Goal: Task Accomplishment & Management: Manage account settings

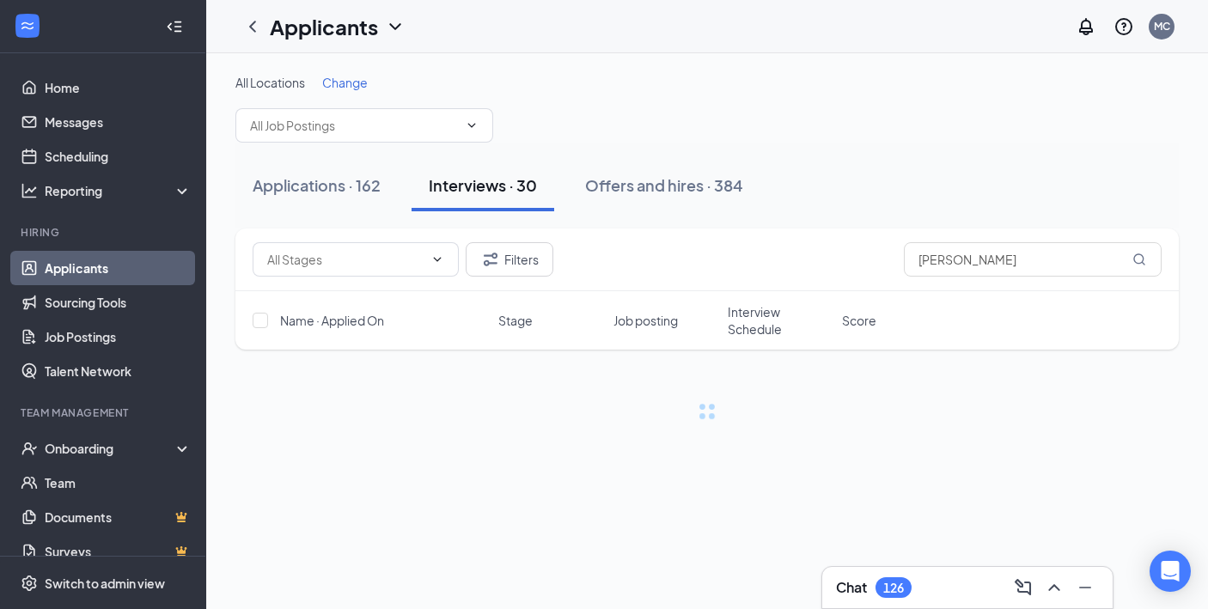
type input "[PERSON_NAME]"
click at [715, 193] on div "Offers and hires · 1 / 384" at bounding box center [721, 184] width 177 height 21
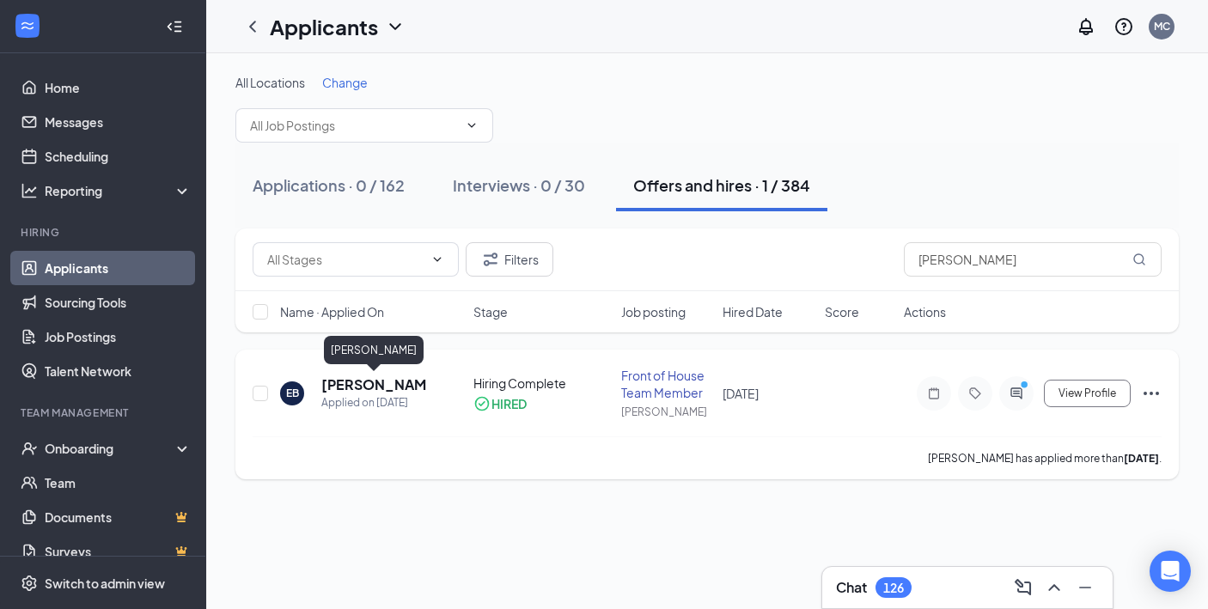
click at [358, 381] on h5 "[PERSON_NAME]" at bounding box center [374, 385] width 106 height 19
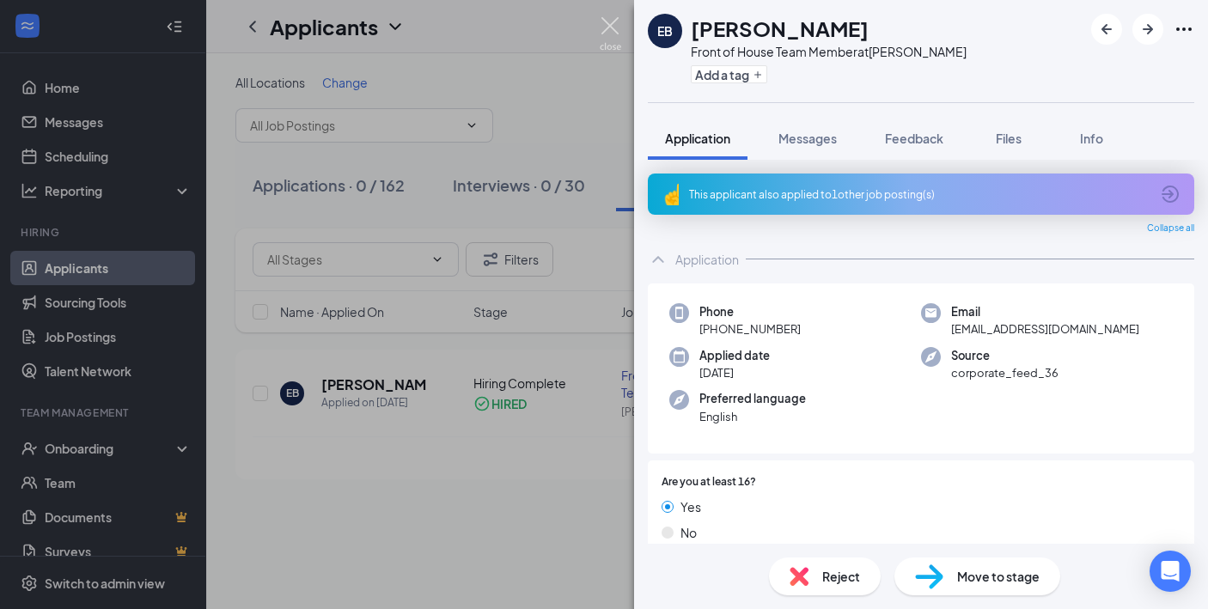
click at [606, 24] on img at bounding box center [610, 34] width 21 height 34
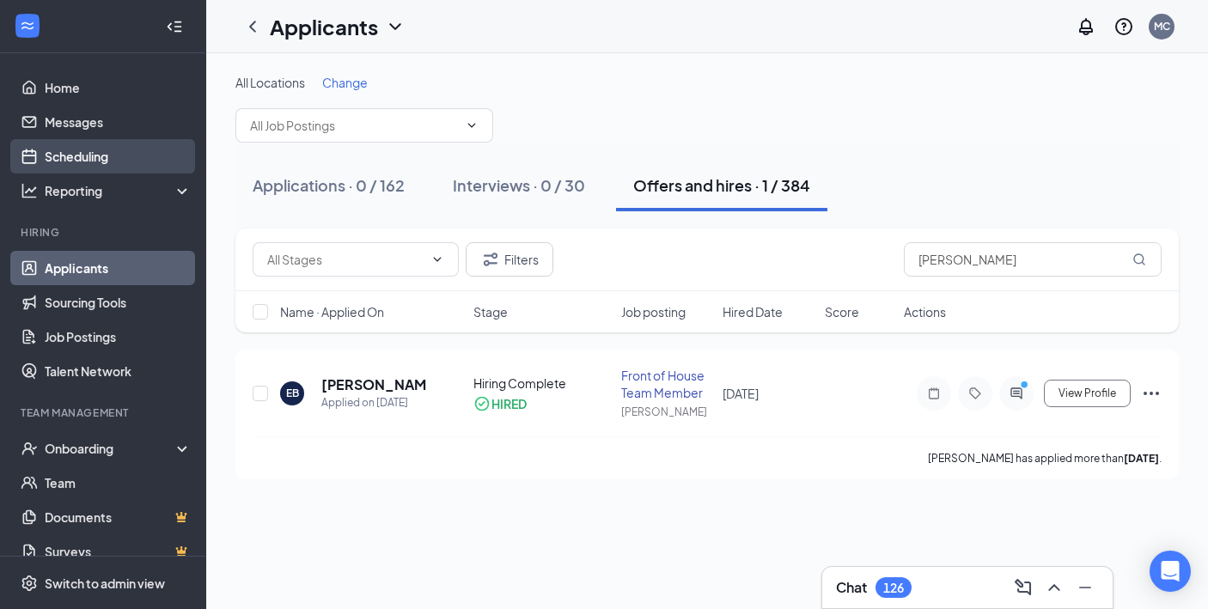
click at [90, 159] on link "Scheduling" at bounding box center [118, 156] width 147 height 34
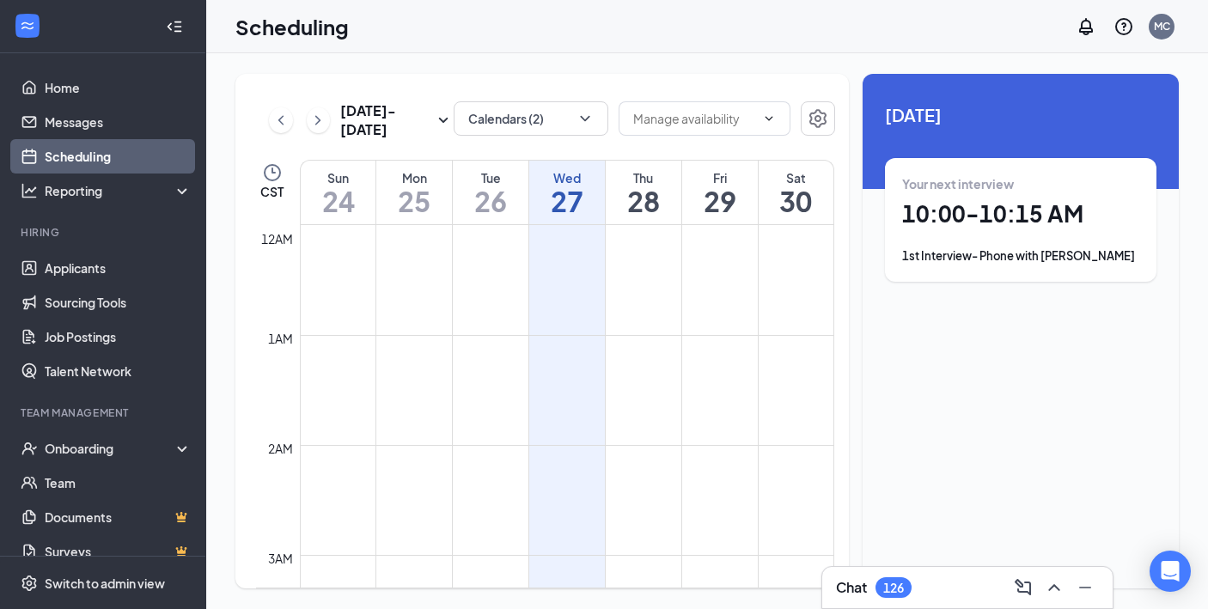
scroll to position [845, 0]
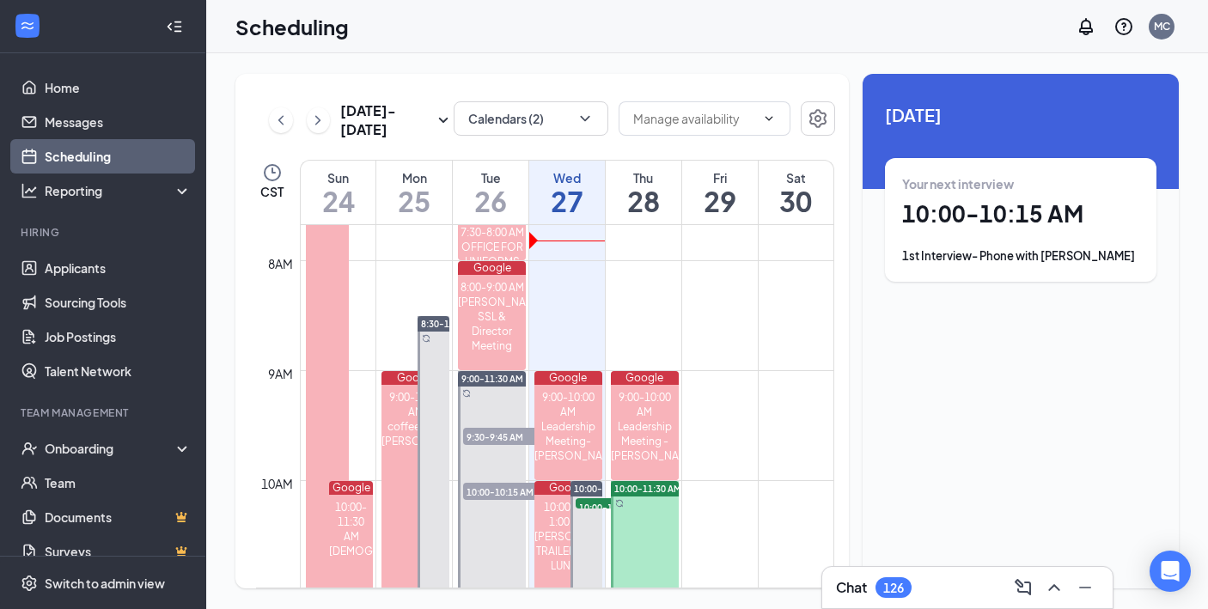
click at [490, 180] on div "Tue" at bounding box center [491, 177] width 76 height 17
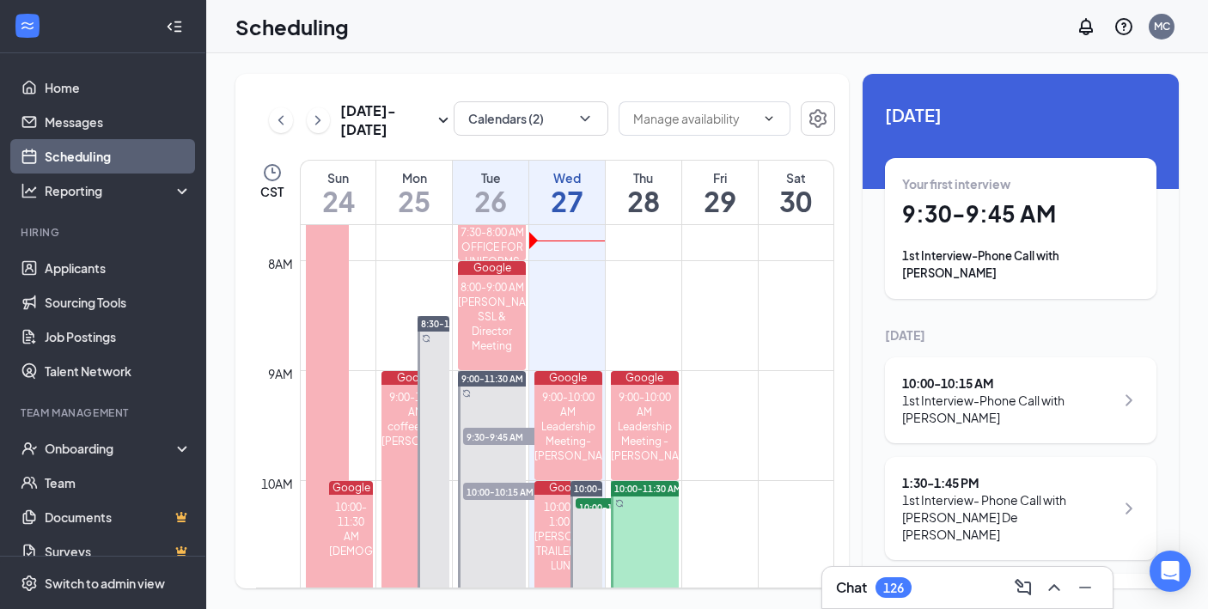
click at [1013, 394] on div "1st Interview-Phone Call with [PERSON_NAME]" at bounding box center [1008, 409] width 212 height 34
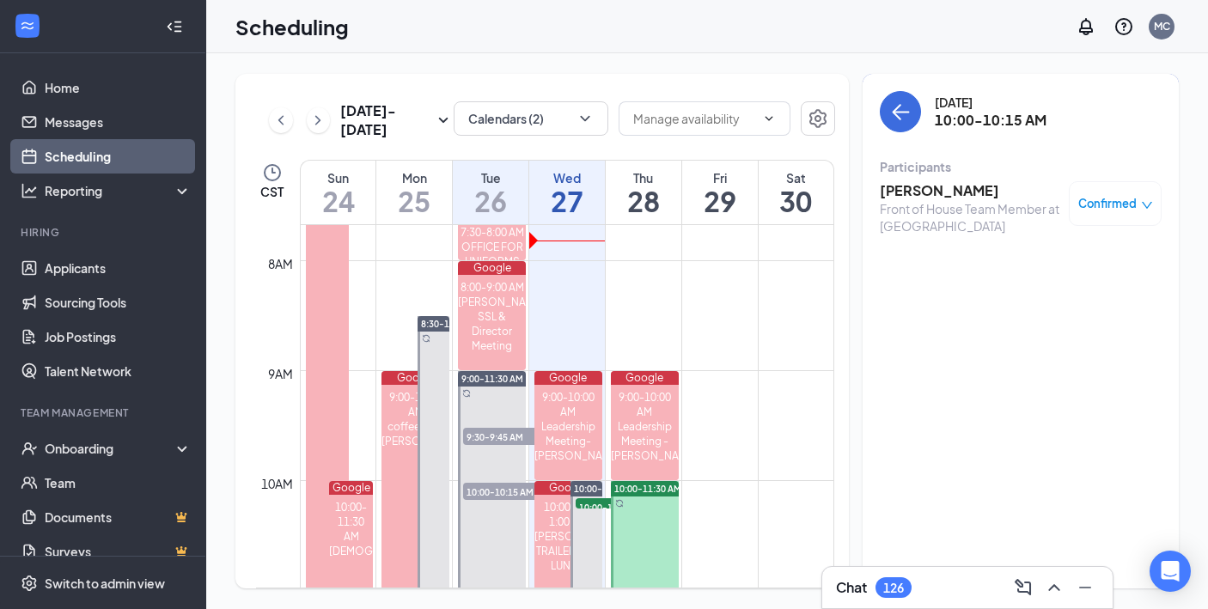
click at [940, 192] on h3 "[PERSON_NAME]" at bounding box center [970, 190] width 180 height 19
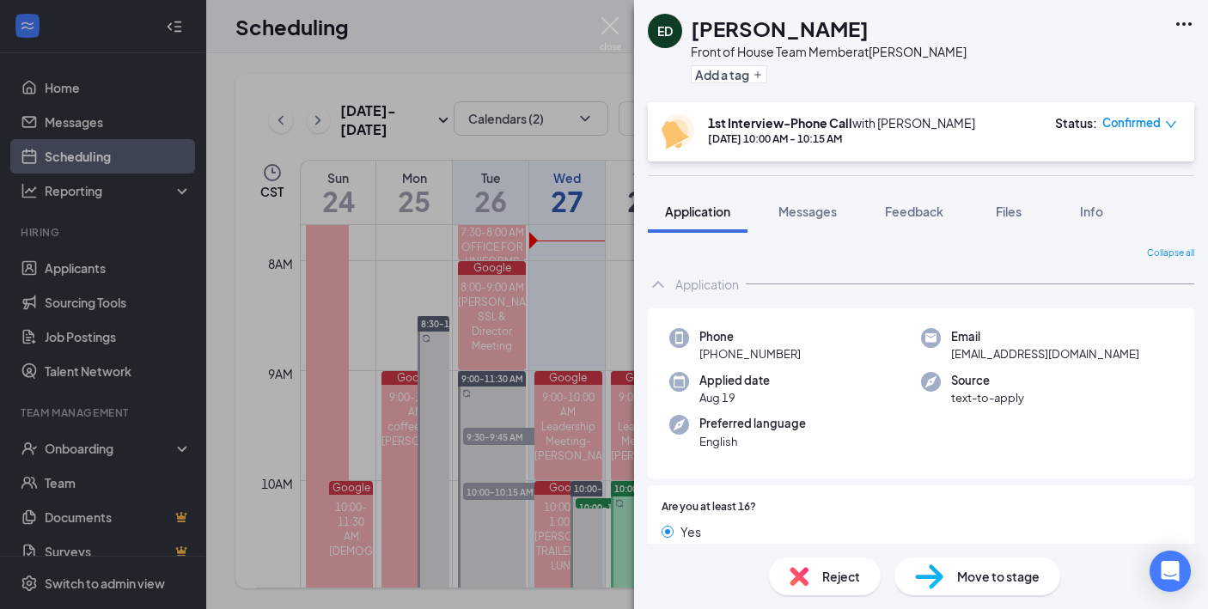
click at [993, 571] on span "Move to stage" at bounding box center [998, 576] width 83 height 19
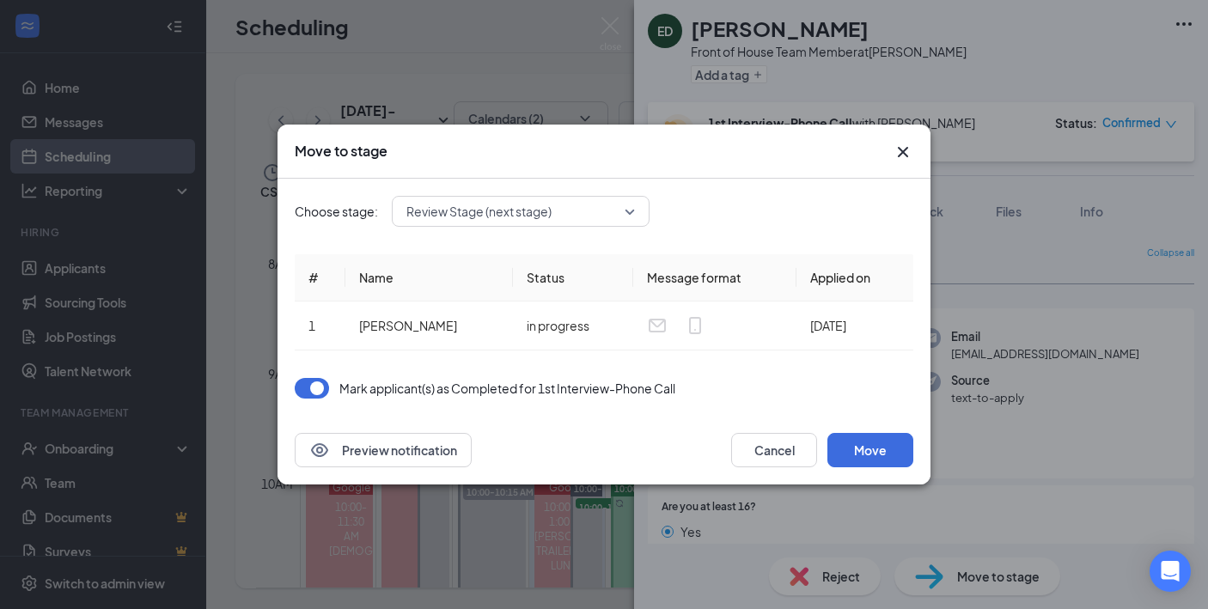
click at [493, 217] on span "Review Stage (next stage)" at bounding box center [479, 212] width 145 height 26
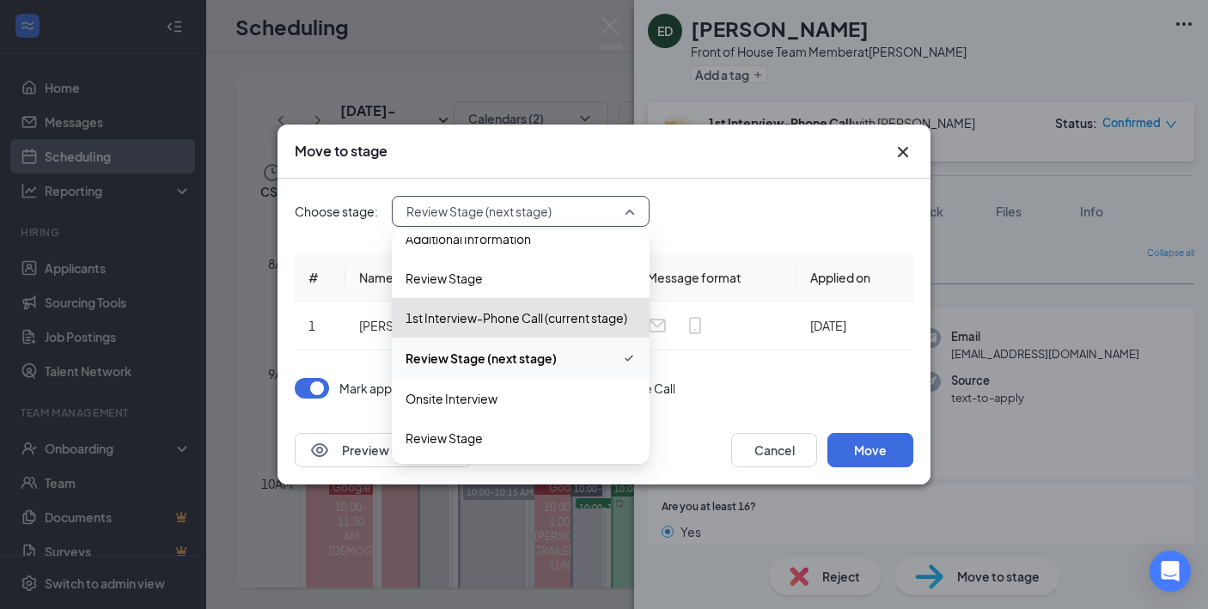
scroll to position [62, 0]
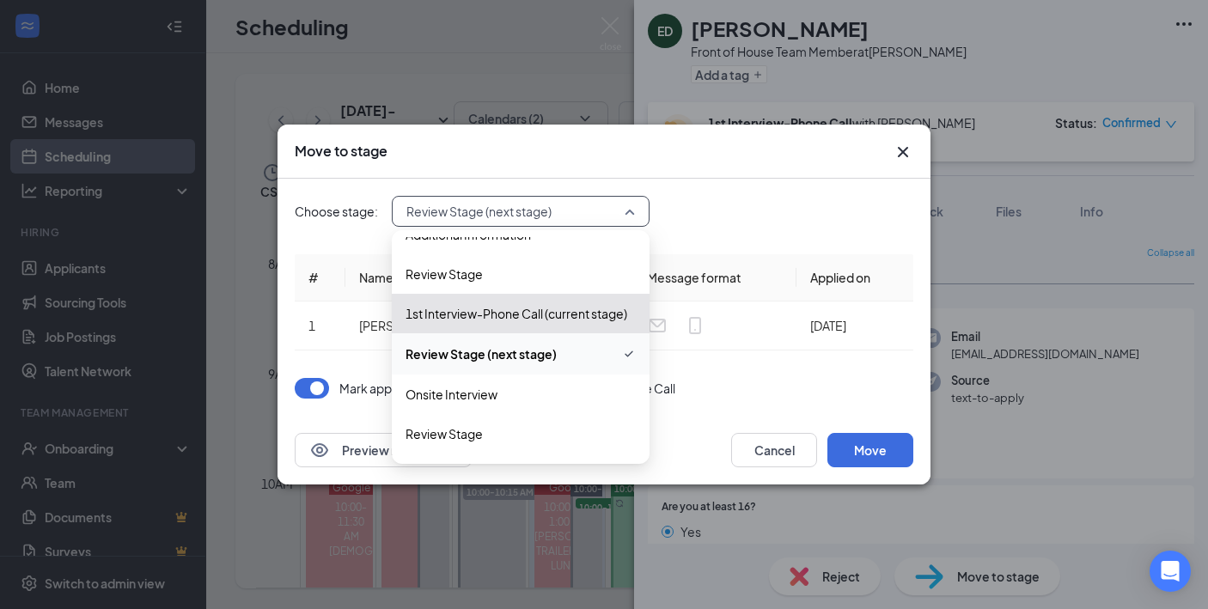
click at [503, 408] on div "Onsite Interview" at bounding box center [521, 395] width 258 height 40
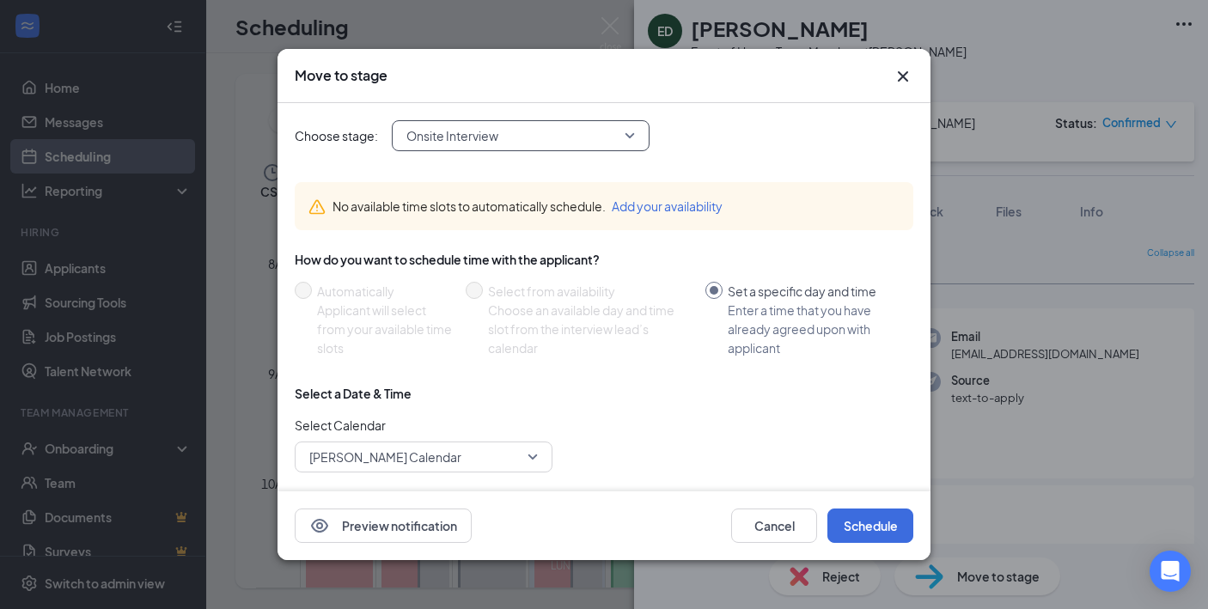
click at [893, 70] on icon "Cross" at bounding box center [903, 76] width 21 height 21
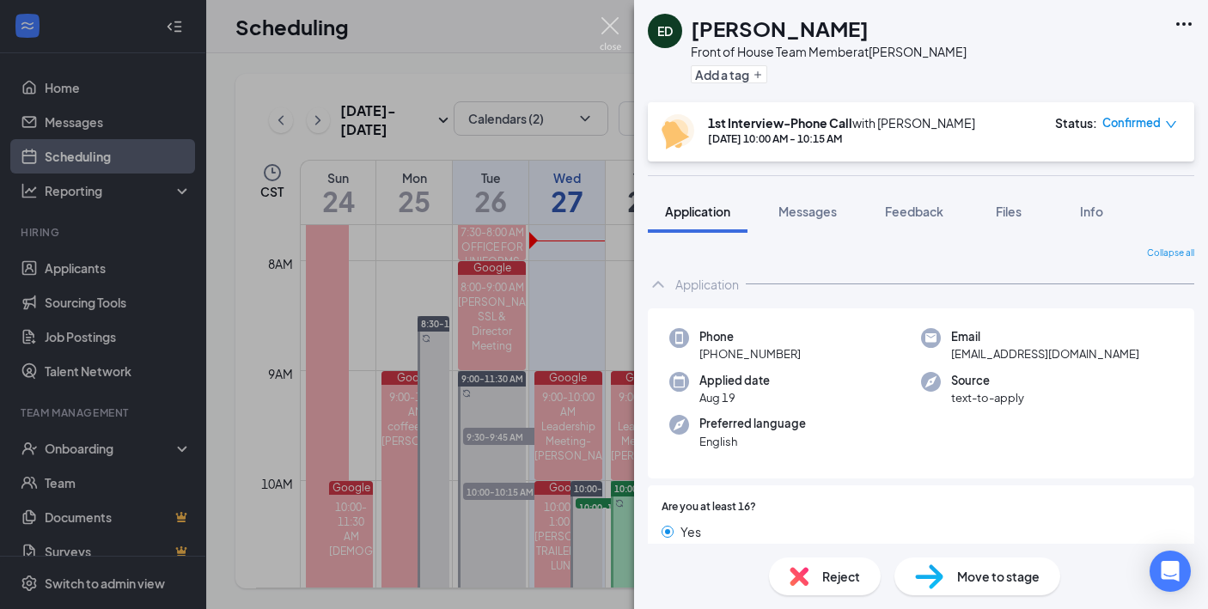
click at [605, 33] on img at bounding box center [610, 34] width 21 height 34
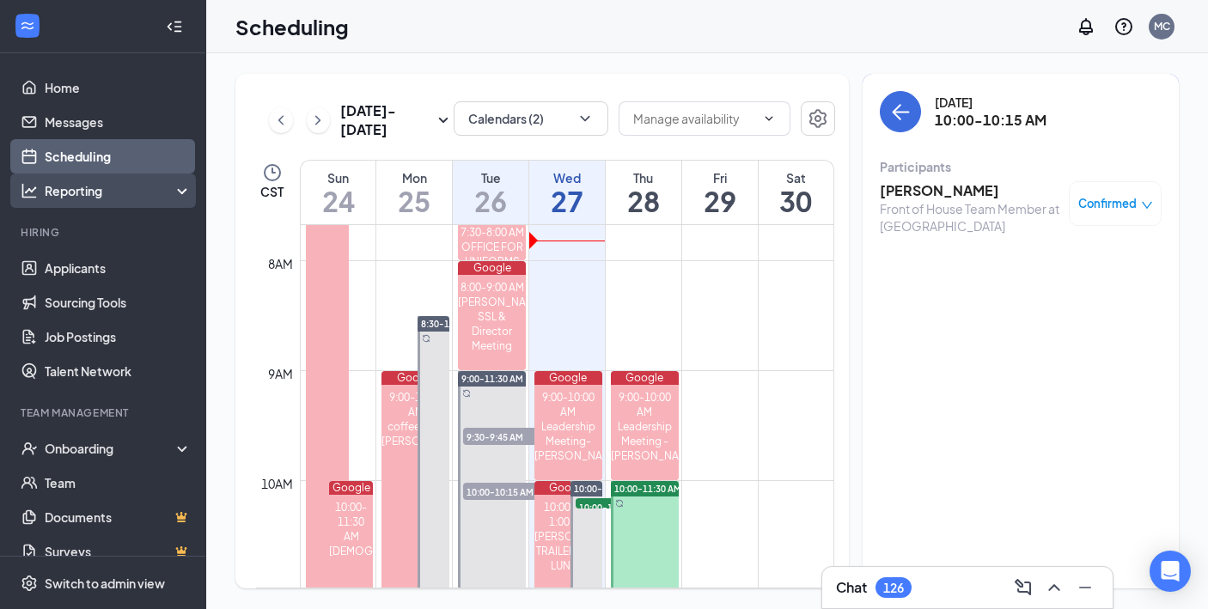
click at [83, 178] on div "Reporting" at bounding box center [103, 191] width 206 height 34
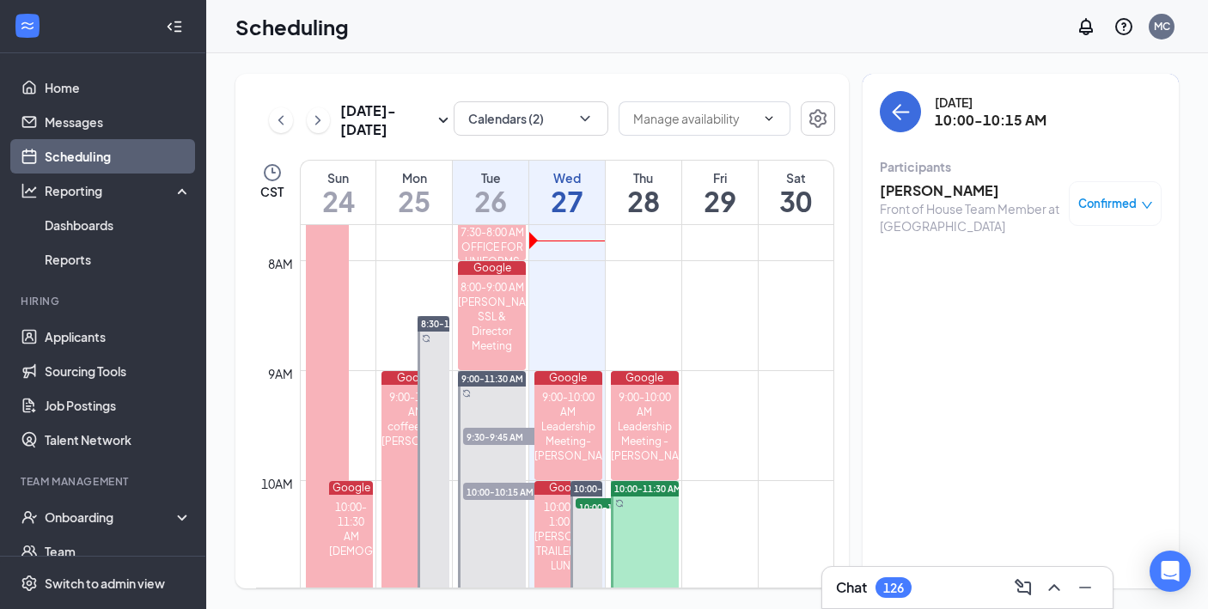
click at [83, 162] on link "Scheduling" at bounding box center [118, 156] width 147 height 34
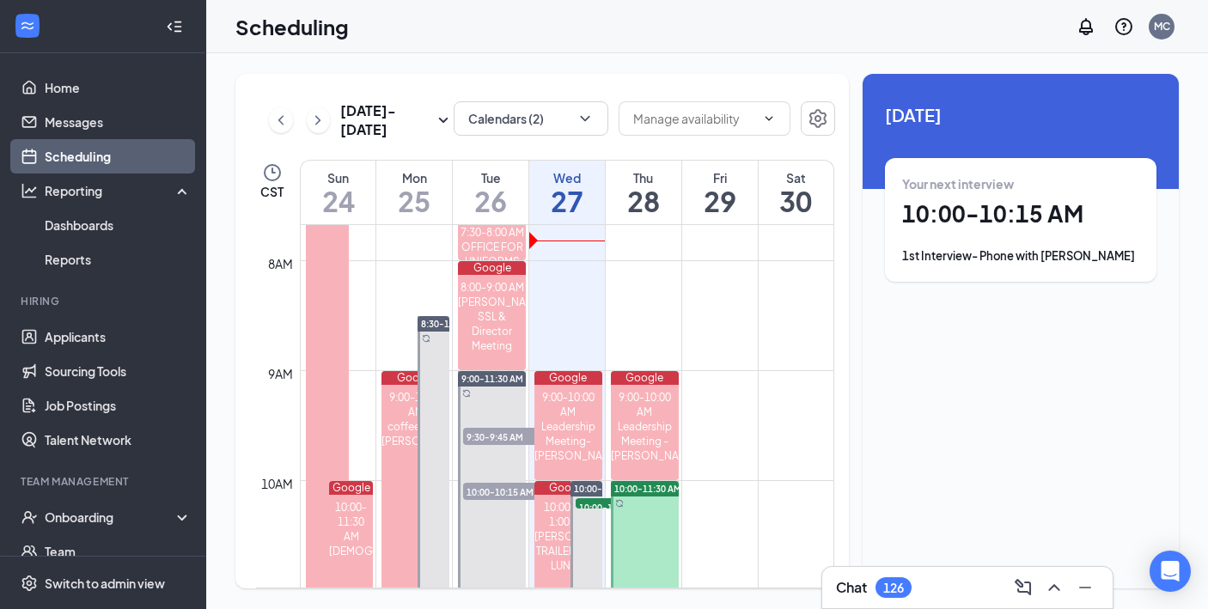
click at [83, 162] on link "Scheduling" at bounding box center [118, 156] width 147 height 34
click at [586, 114] on icon "ChevronDown" at bounding box center [585, 118] width 17 height 17
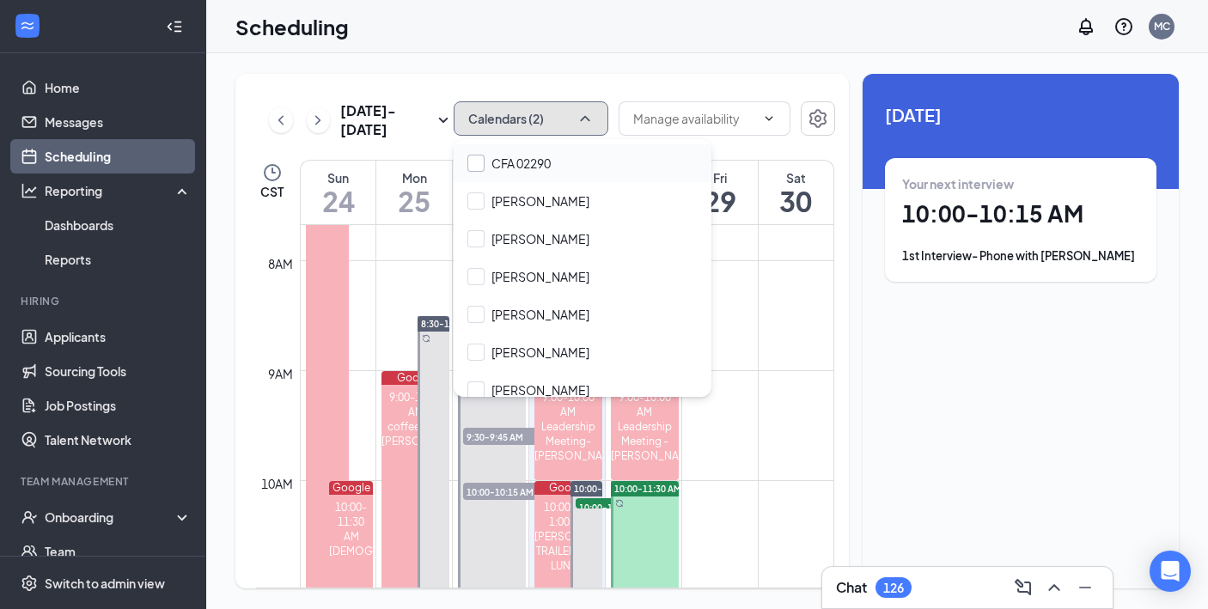
scroll to position [185, 0]
click at [527, 317] on input "[PERSON_NAME]" at bounding box center [529, 313] width 122 height 17
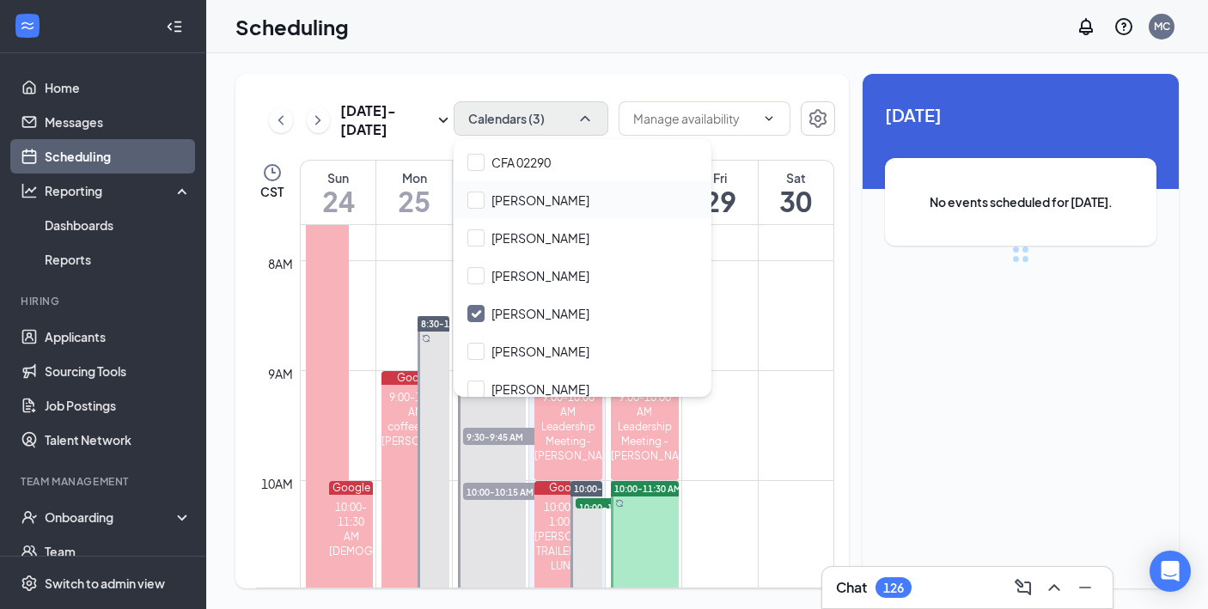
checkbox input "true"
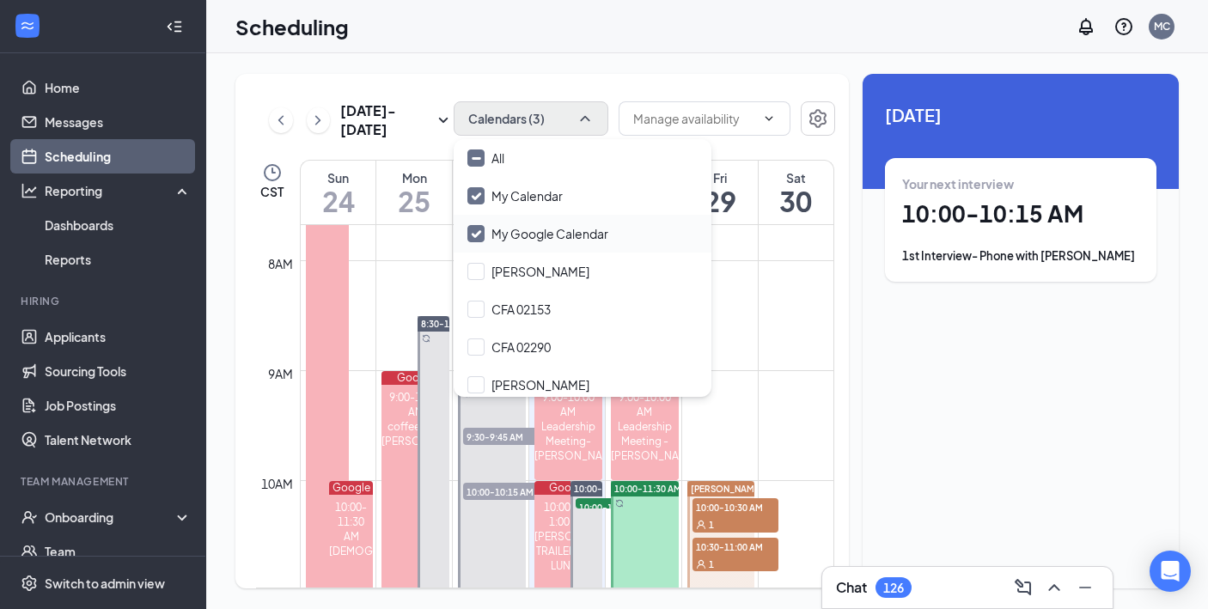
click at [477, 235] on input "My Google Calendar" at bounding box center [538, 233] width 141 height 17
checkbox input "false"
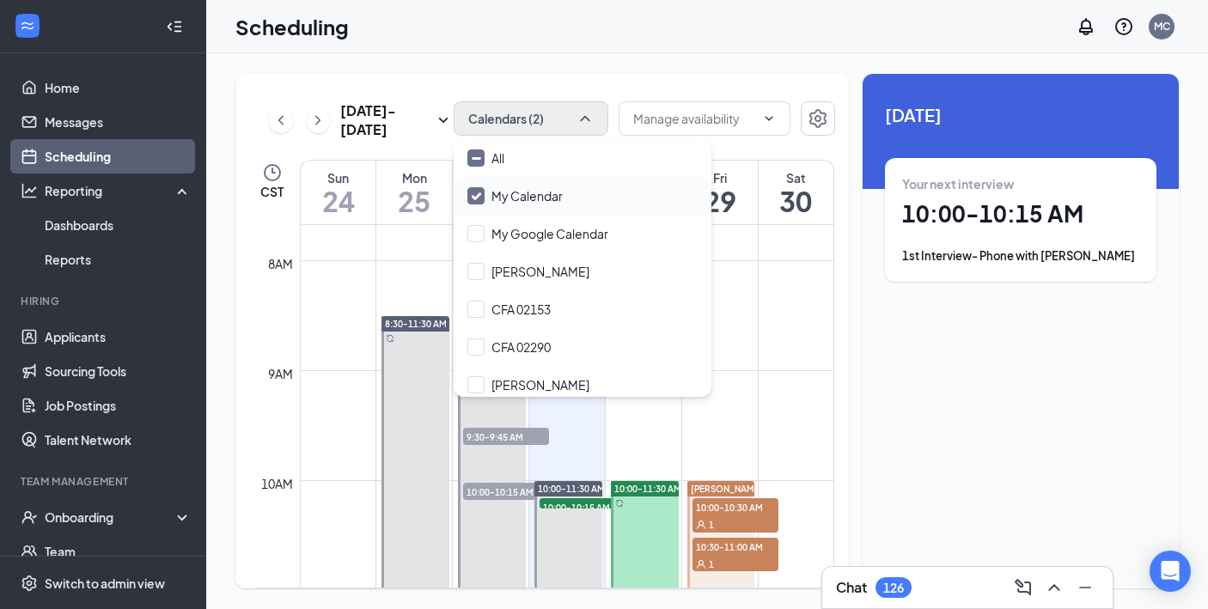
click at [476, 193] on input "My Calendar" at bounding box center [515, 195] width 95 height 17
checkbox input "false"
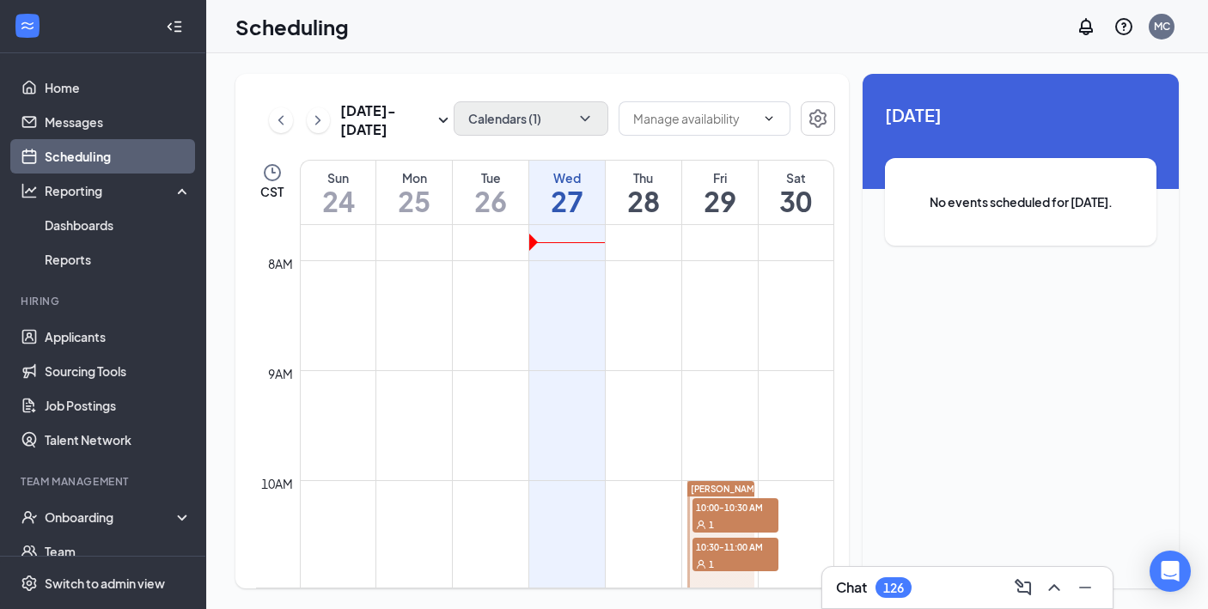
click at [584, 48] on div "Scheduling MC" at bounding box center [707, 26] width 1002 height 53
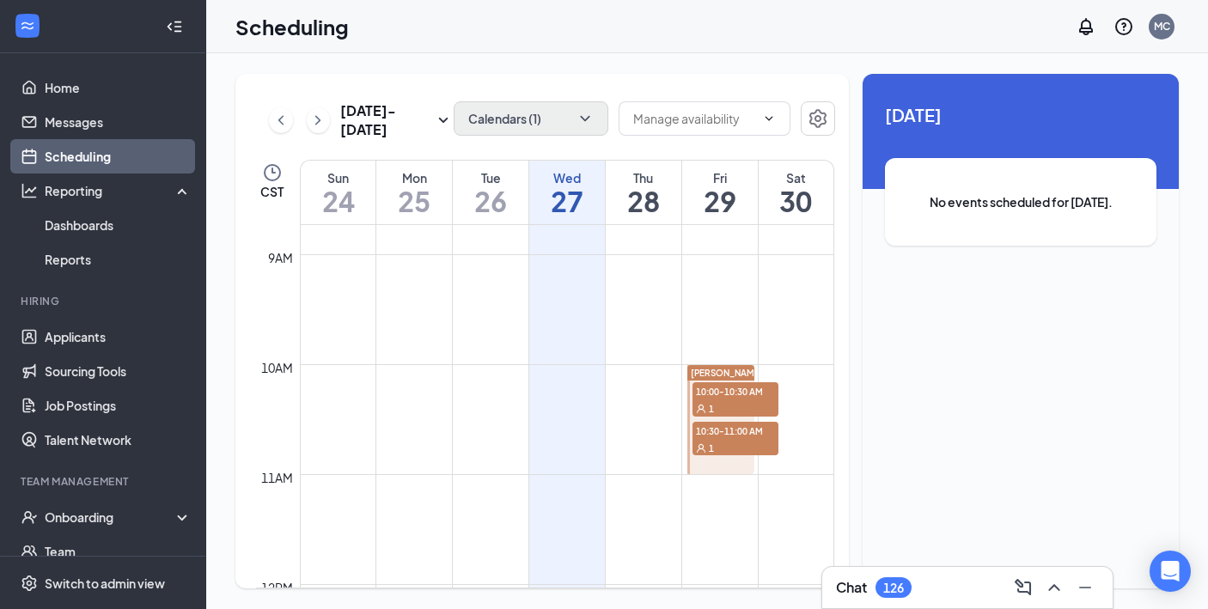
scroll to position [960, 0]
click at [320, 123] on icon "ChevronRight" at bounding box center [317, 120] width 17 height 21
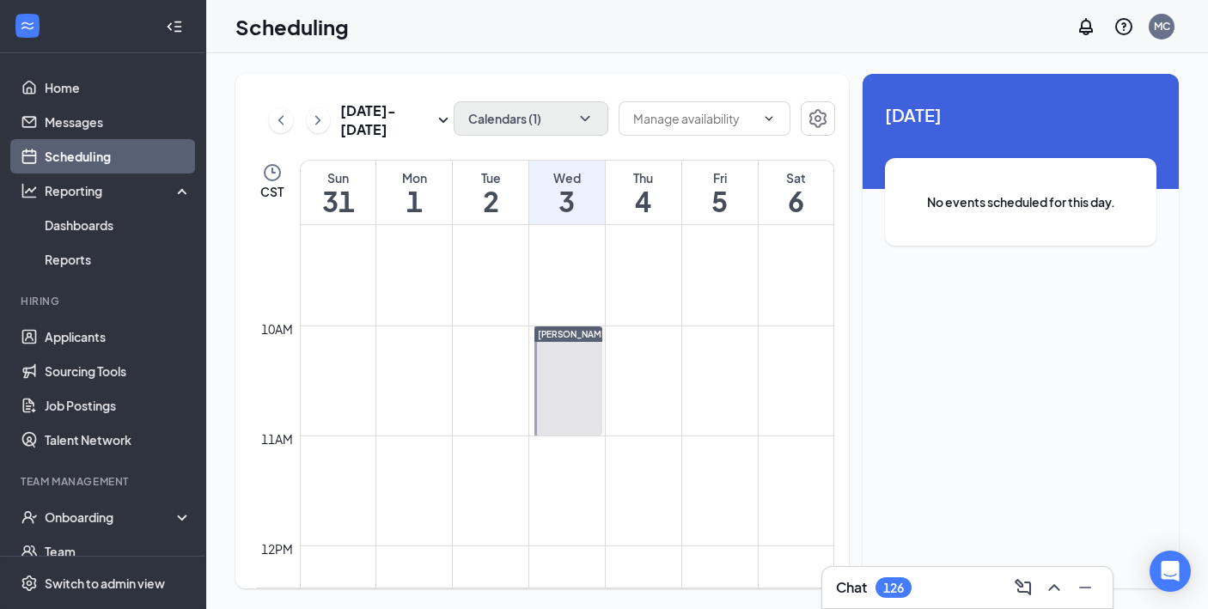
scroll to position [946, 0]
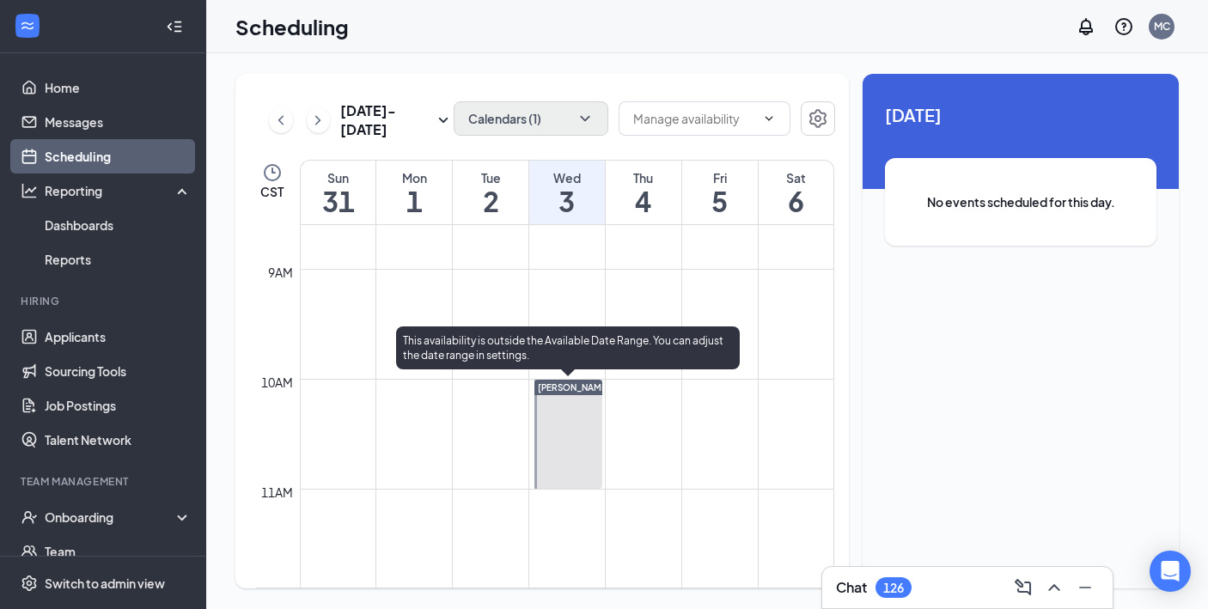
click at [569, 443] on div at bounding box center [569, 434] width 68 height 109
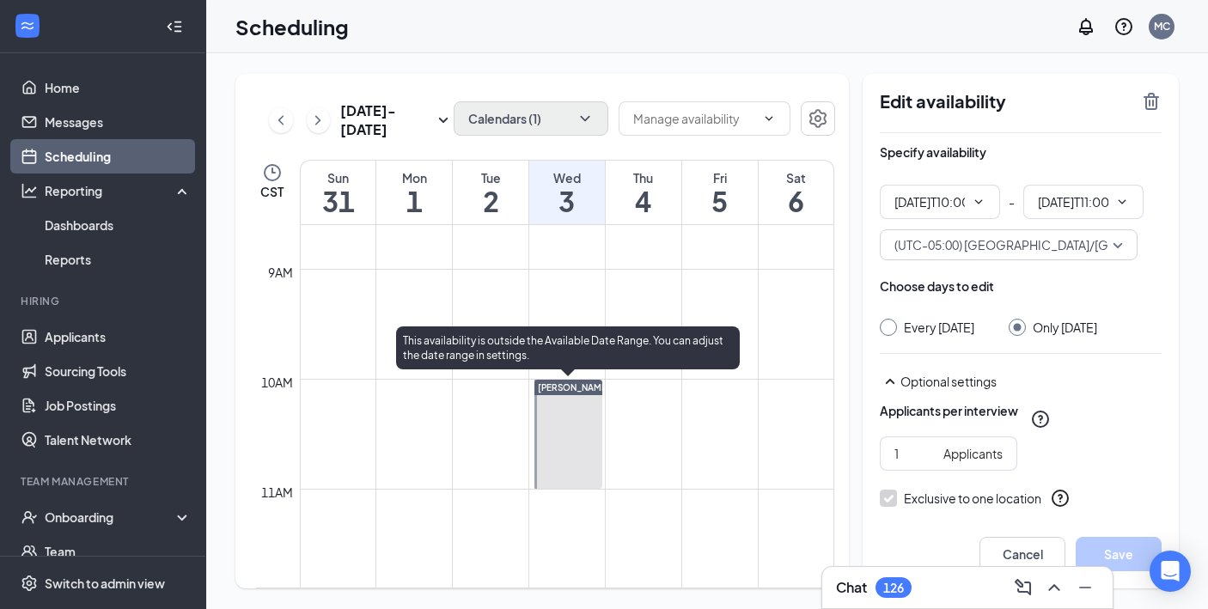
type input "10:00 AM"
type input "11:00 AM"
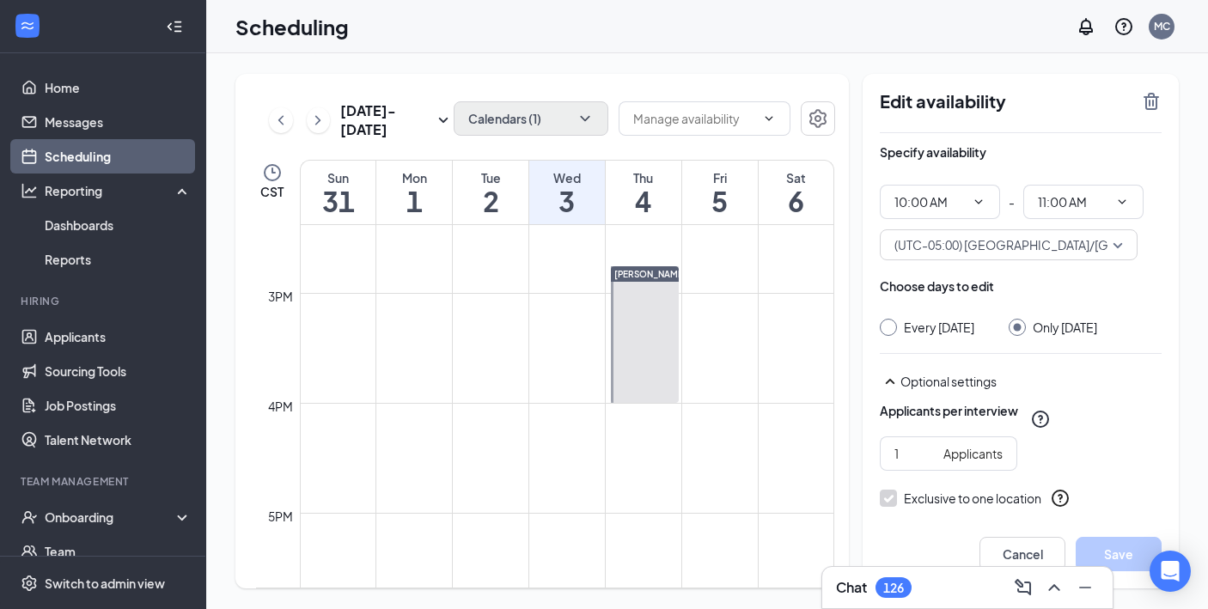
scroll to position [1551, 0]
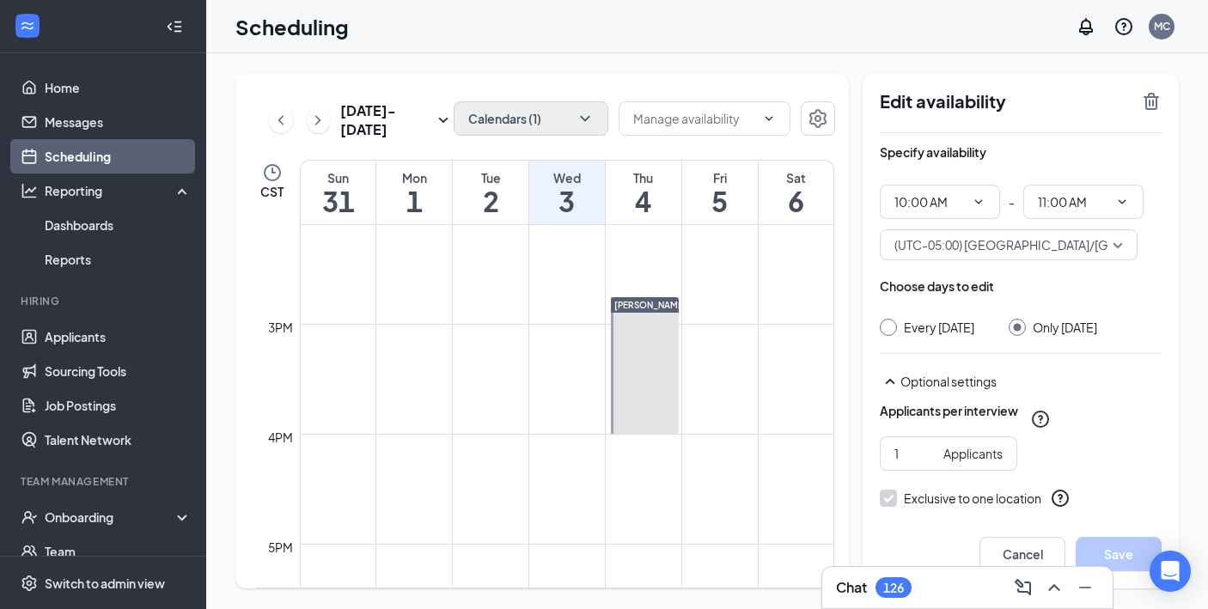
click at [797, 84] on div "[DATE] - [DATE] Calendars (1) CST Sun 31 Mon 1 Tue 2 Wed 3 Thu 4 Fri 5 Sat 6 12…" at bounding box center [542, 331] width 614 height 515
click at [478, 190] on h1 "2" at bounding box center [491, 201] width 76 height 29
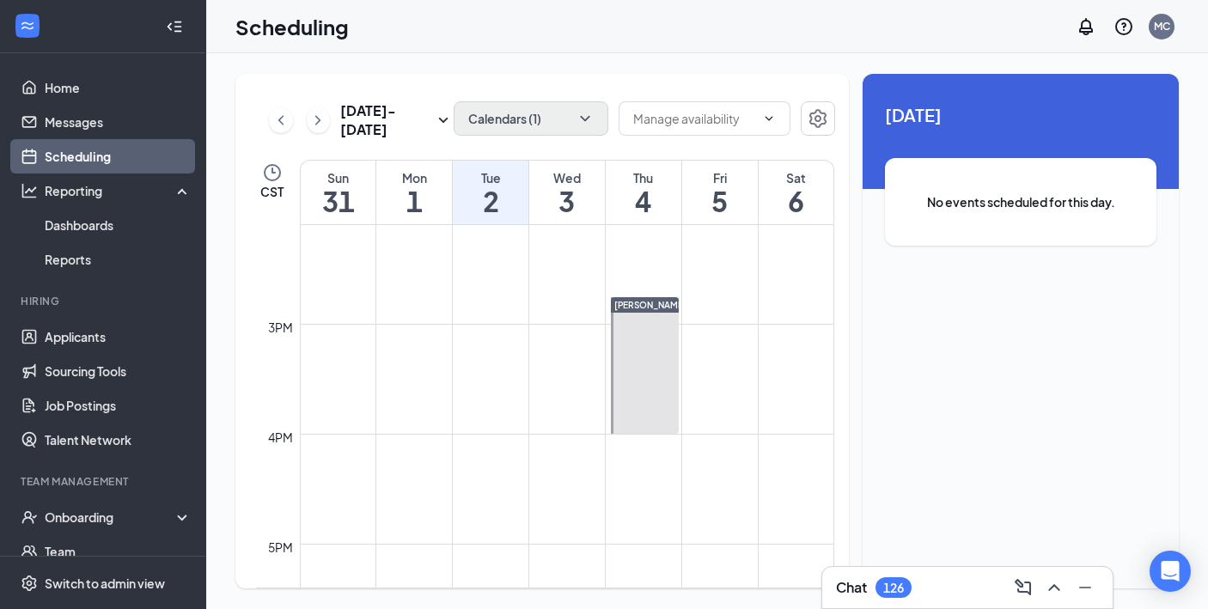
click at [560, 189] on h1 "3" at bounding box center [567, 201] width 76 height 29
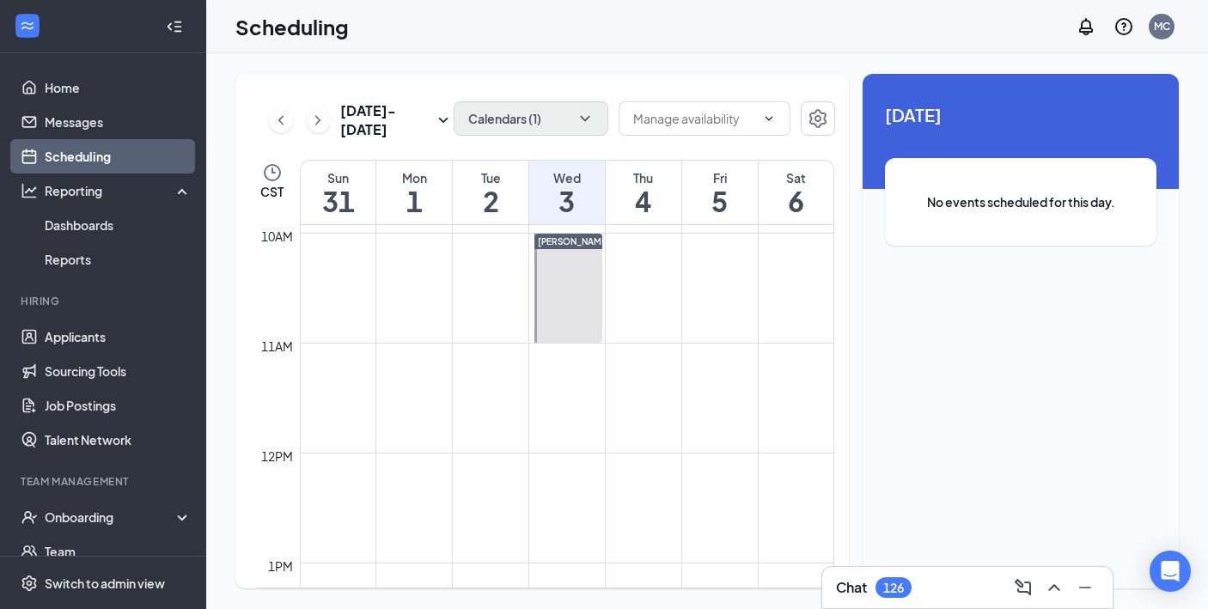
scroll to position [938, 0]
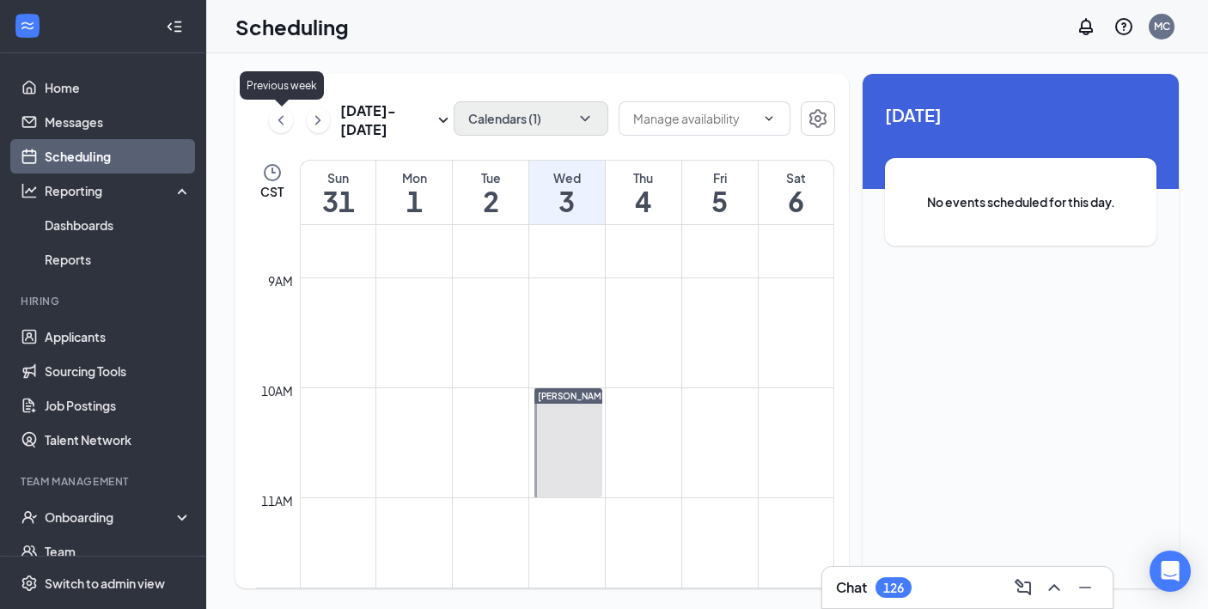
click at [287, 122] on icon "ChevronLeft" at bounding box center [280, 120] width 17 height 21
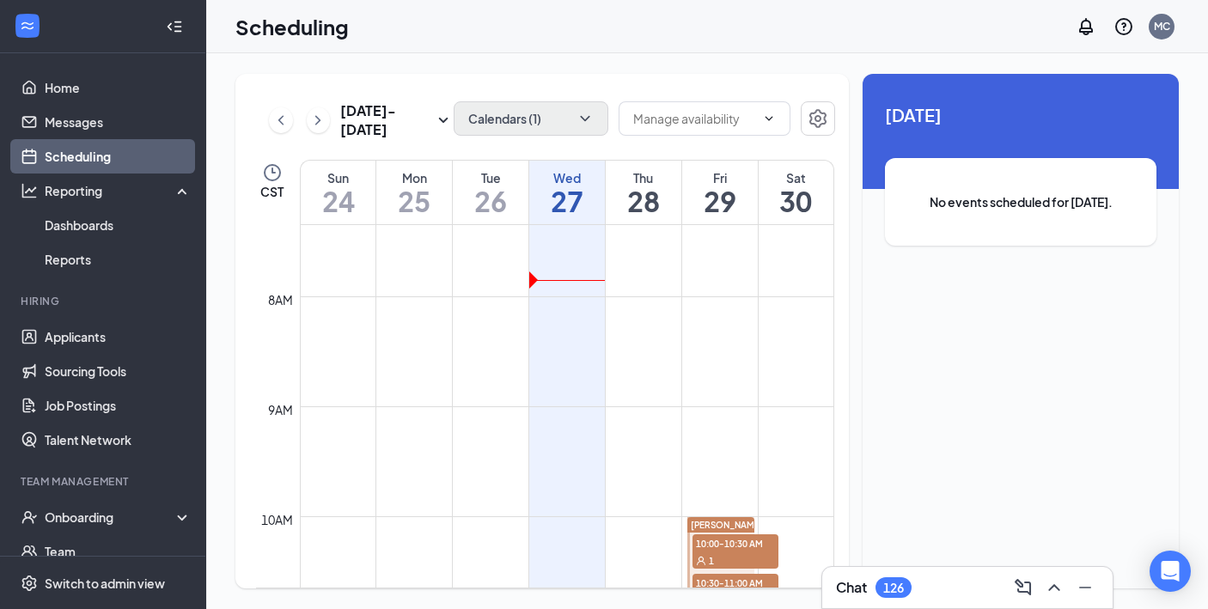
scroll to position [781, 0]
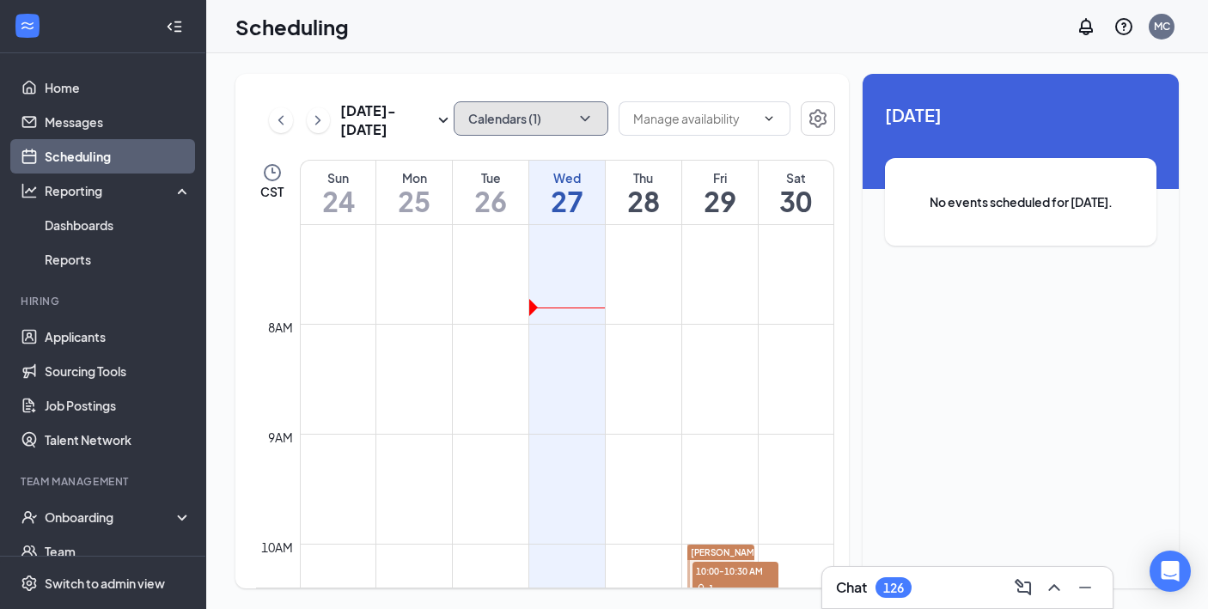
click at [585, 110] on icon "ChevronDown" at bounding box center [585, 118] width 17 height 17
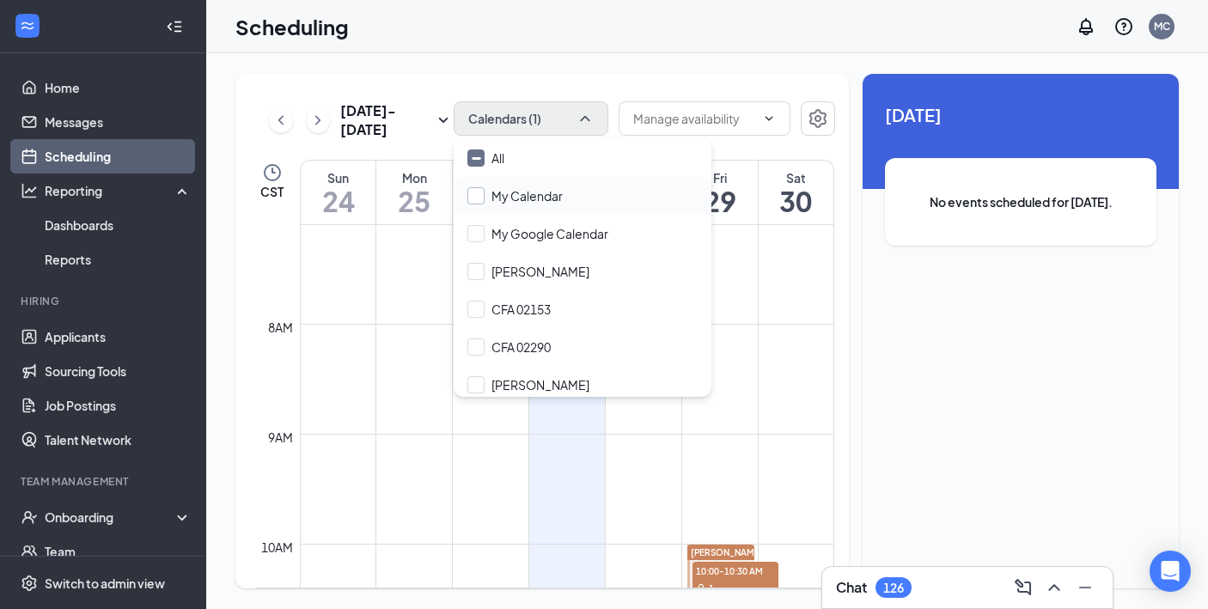
click at [478, 193] on input "My Calendar" at bounding box center [515, 195] width 95 height 17
checkbox input "true"
click at [478, 239] on input "My Google Calendar" at bounding box center [538, 233] width 141 height 17
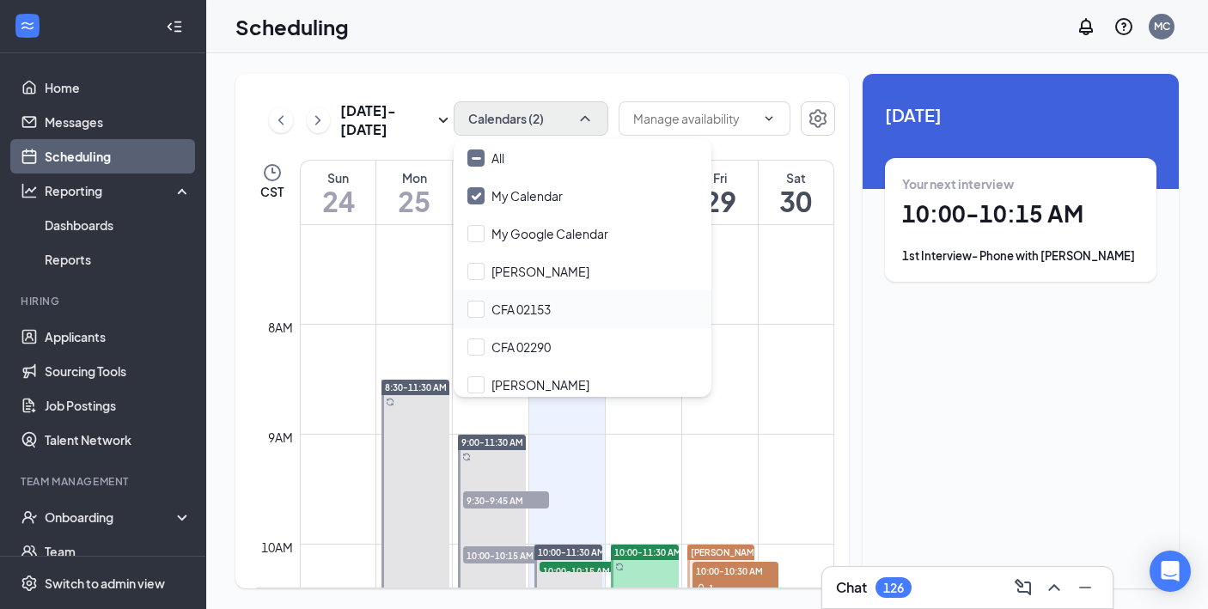
checkbox input "true"
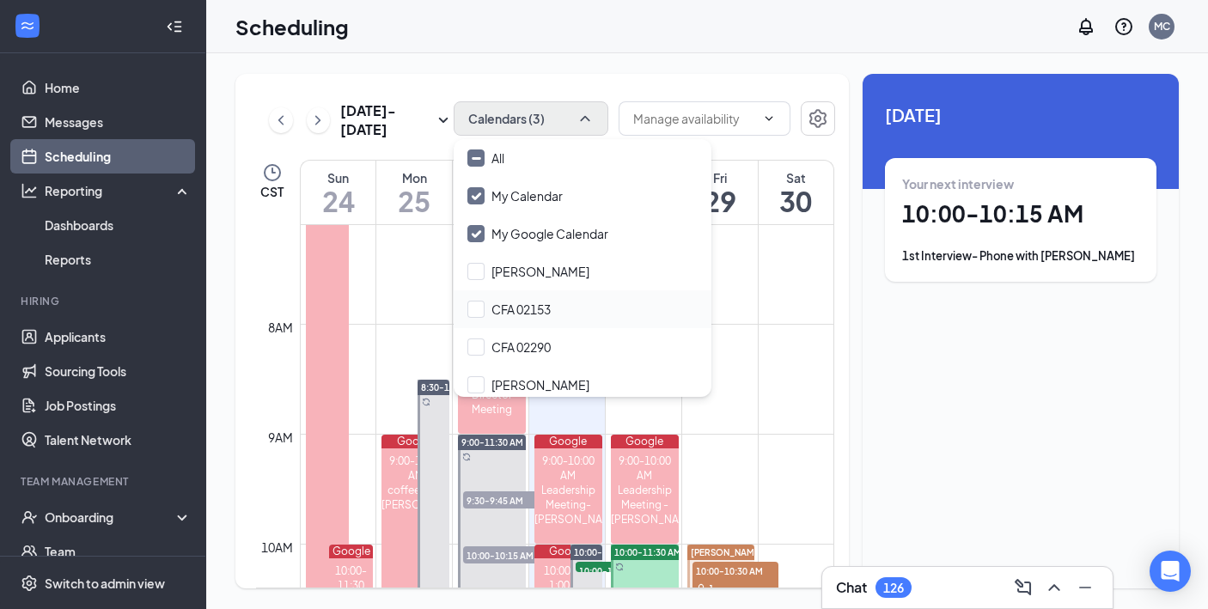
scroll to position [196, 0]
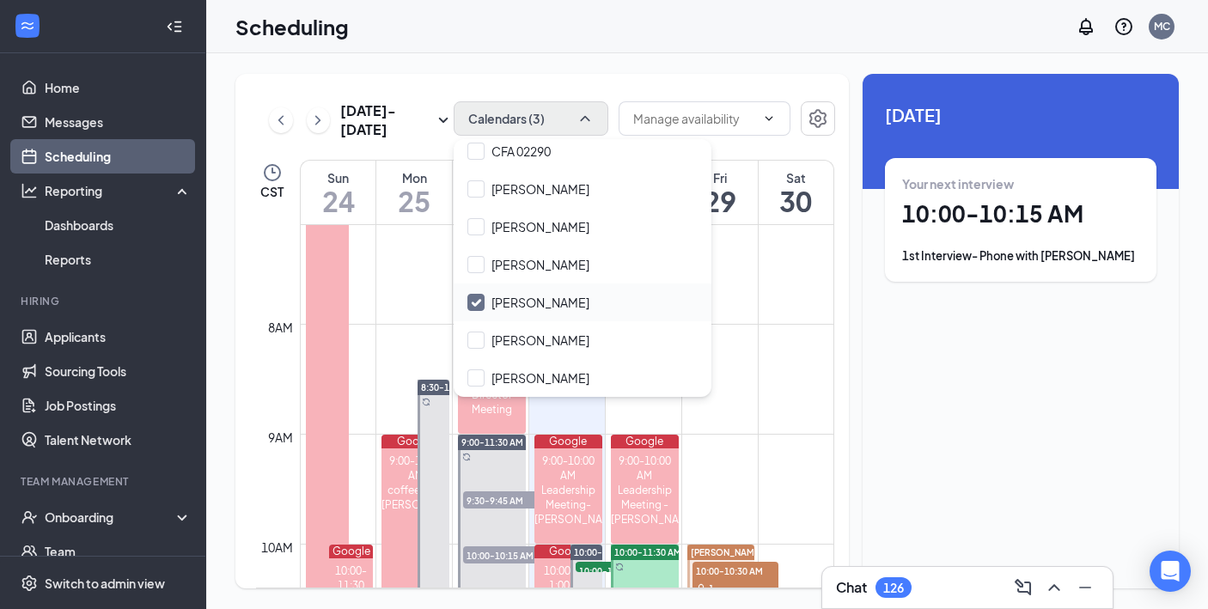
click at [470, 304] on input "[PERSON_NAME]" at bounding box center [529, 302] width 122 height 17
checkbox input "false"
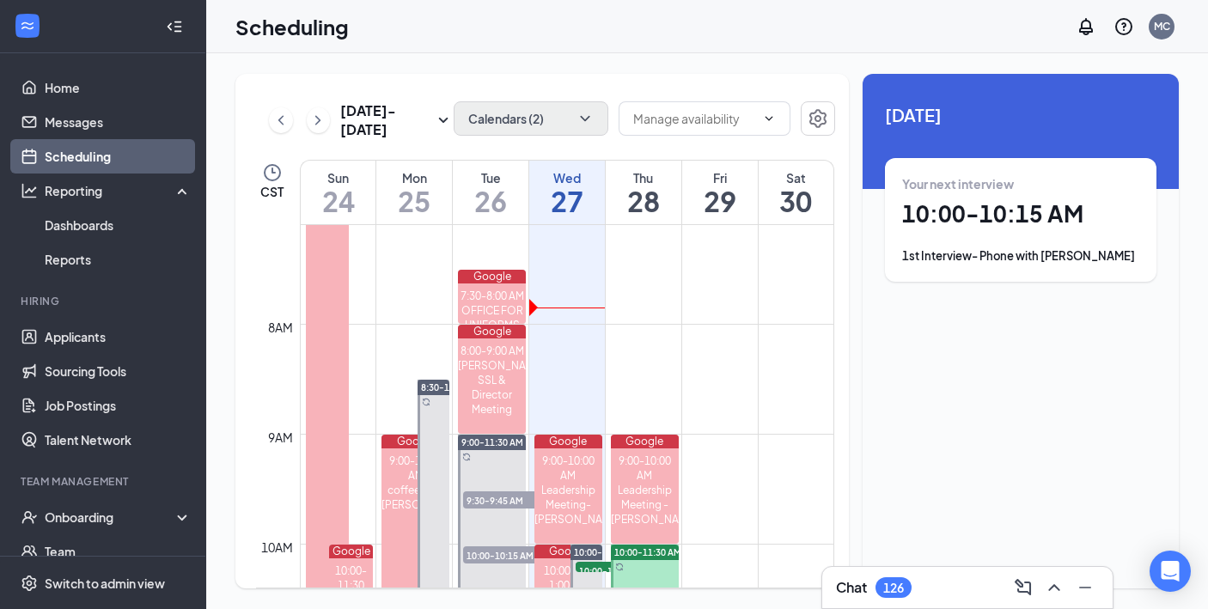
click at [593, 50] on div "Scheduling MC" at bounding box center [707, 26] width 1002 height 53
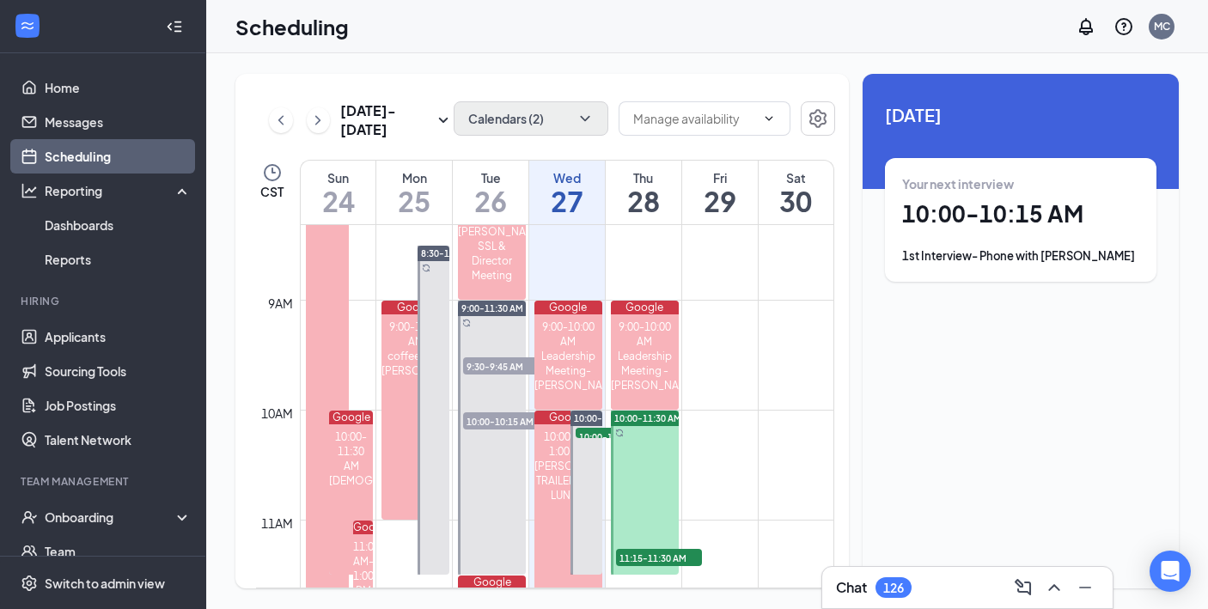
scroll to position [914, 0]
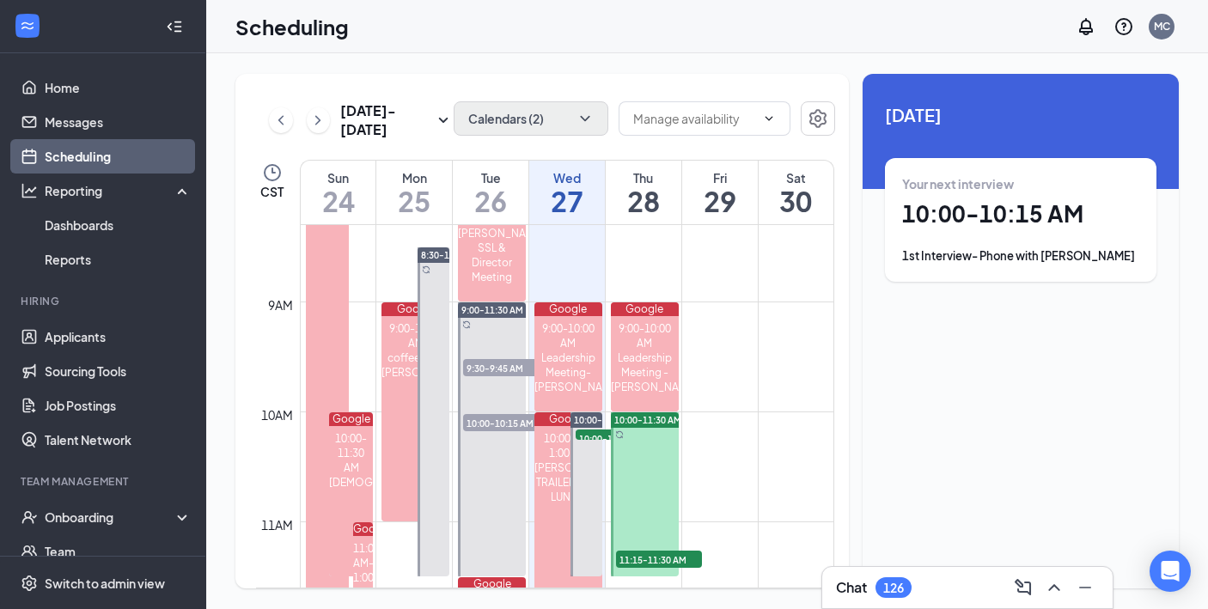
click at [645, 437] on div at bounding box center [645, 495] width 68 height 164
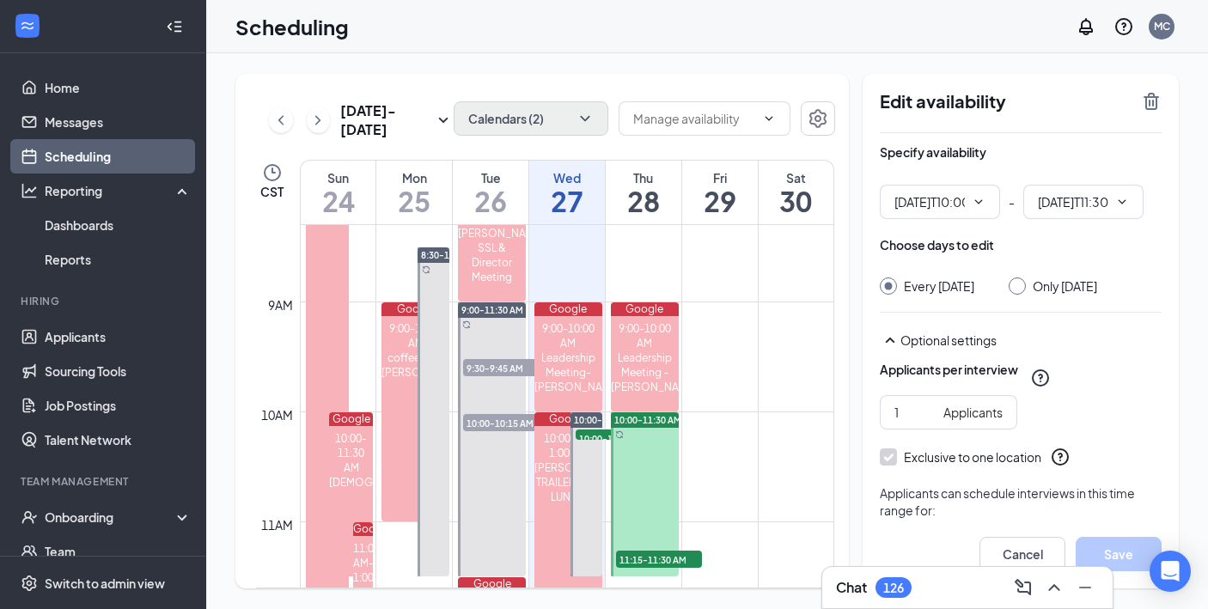
type input "10:00 AM"
type input "11:30 AM"
click at [1026, 283] on div at bounding box center [1017, 286] width 17 height 17
click at [1021, 288] on input "Only [DATE]" at bounding box center [1015, 284] width 12 height 12
radio input "true"
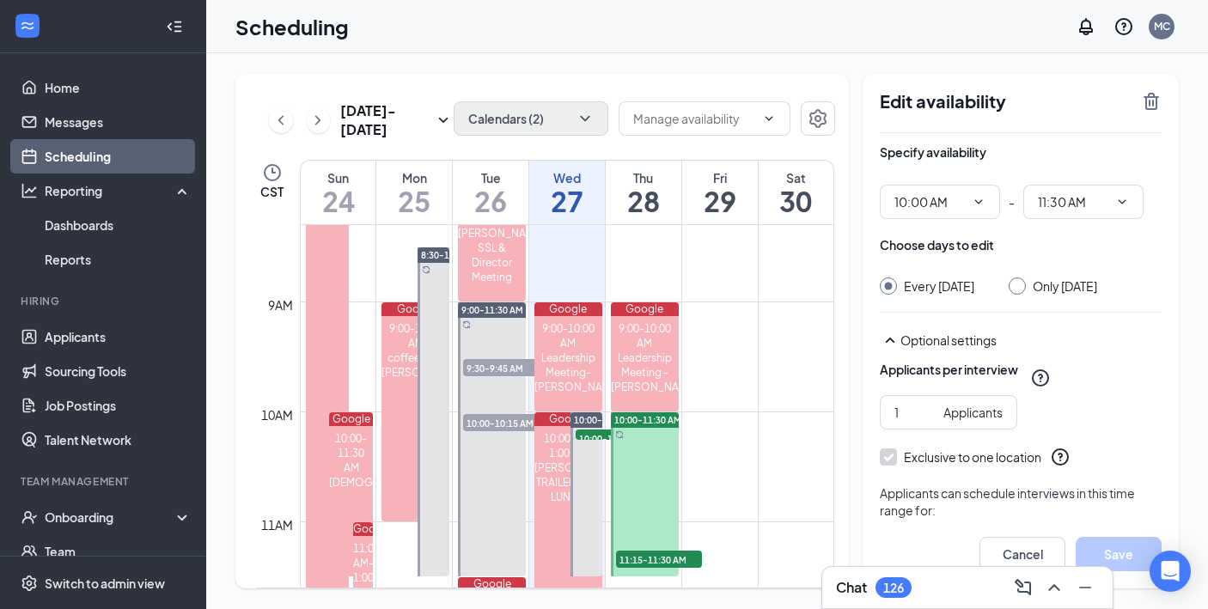
radio input "false"
click at [1147, 103] on icon "TrashOutline" at bounding box center [1151, 101] width 15 height 17
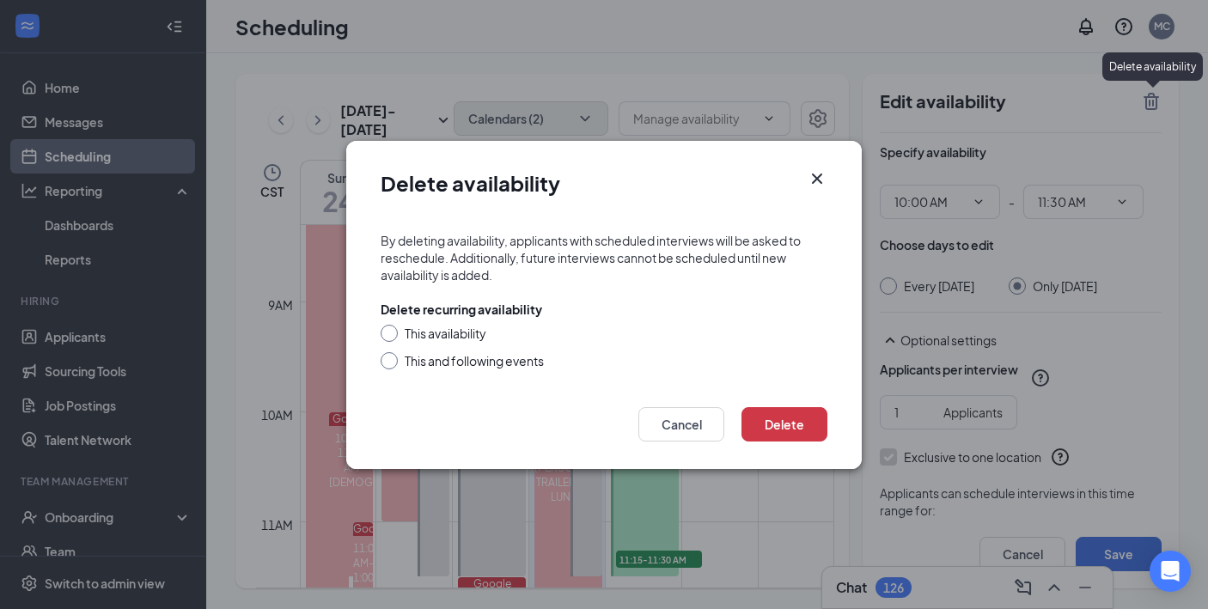
click at [441, 325] on div "This availability" at bounding box center [446, 333] width 82 height 17
click at [393, 325] on input "This availability" at bounding box center [387, 331] width 12 height 12
radio input "true"
click at [774, 418] on button "Delete" at bounding box center [785, 424] width 86 height 34
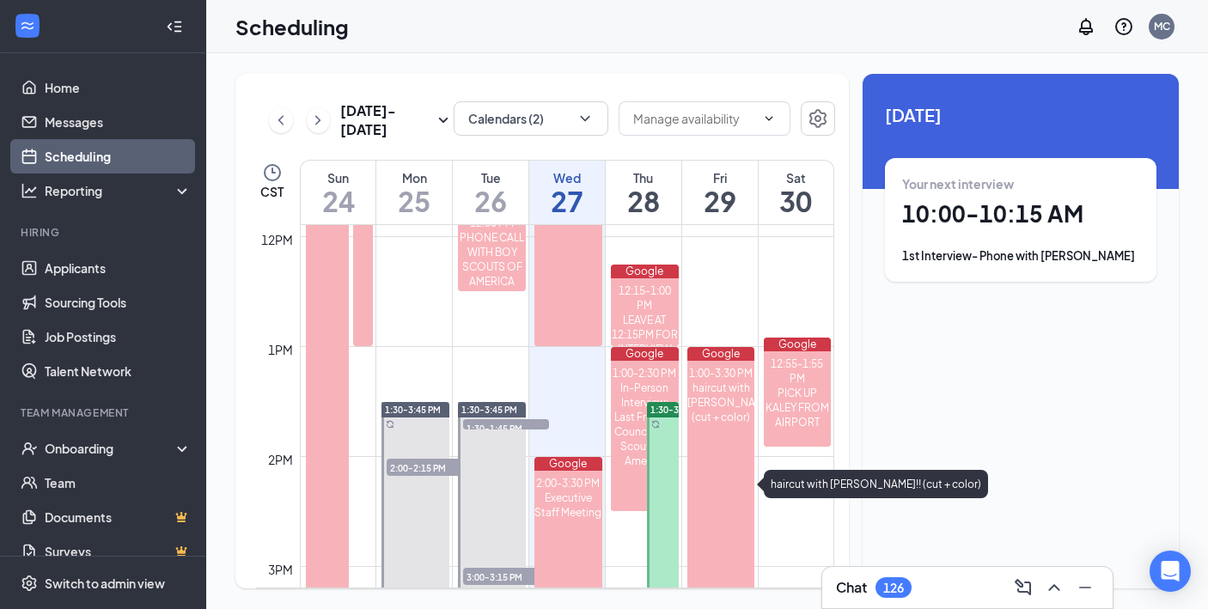
scroll to position [1336, 0]
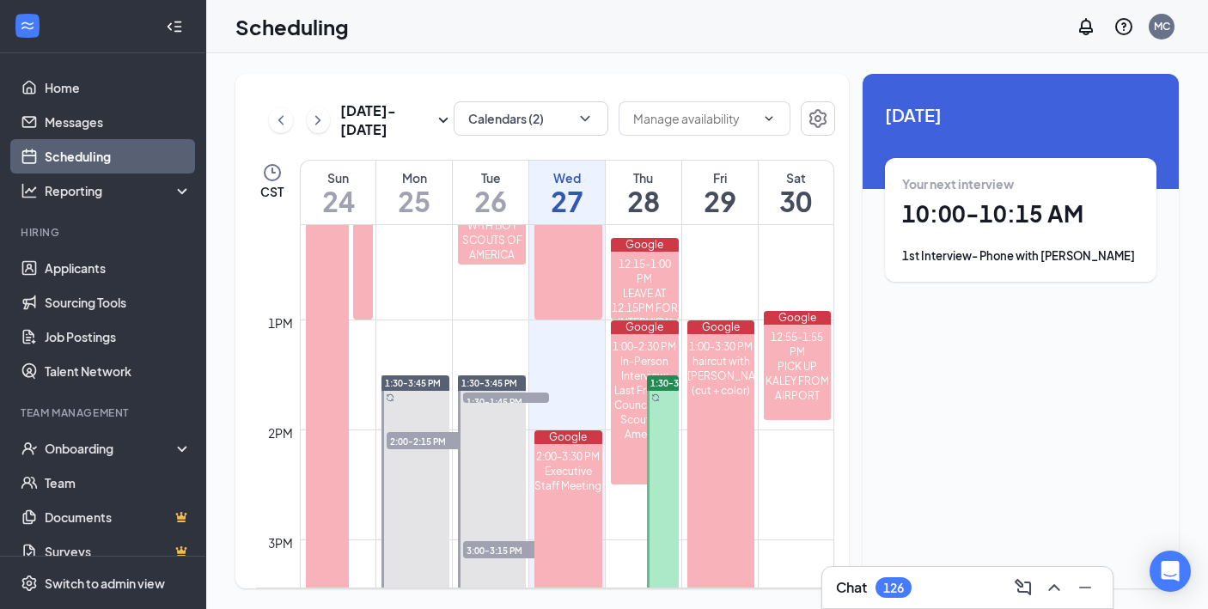
click at [655, 423] on div at bounding box center [663, 499] width 32 height 247
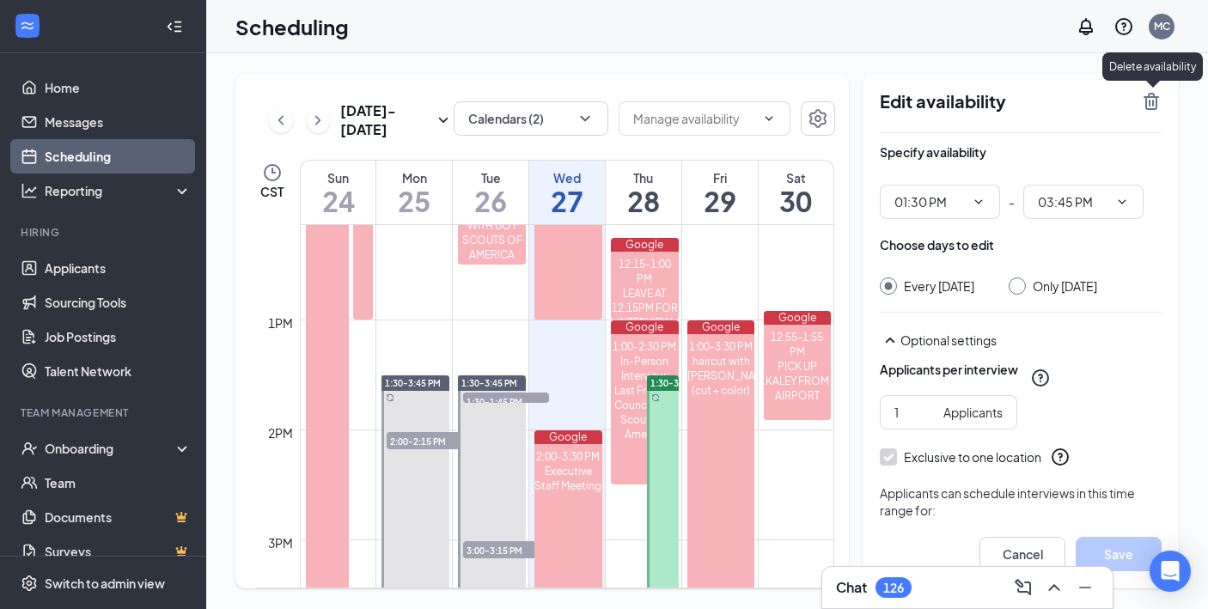
click at [1151, 105] on icon "TrashOutline" at bounding box center [1151, 101] width 21 height 21
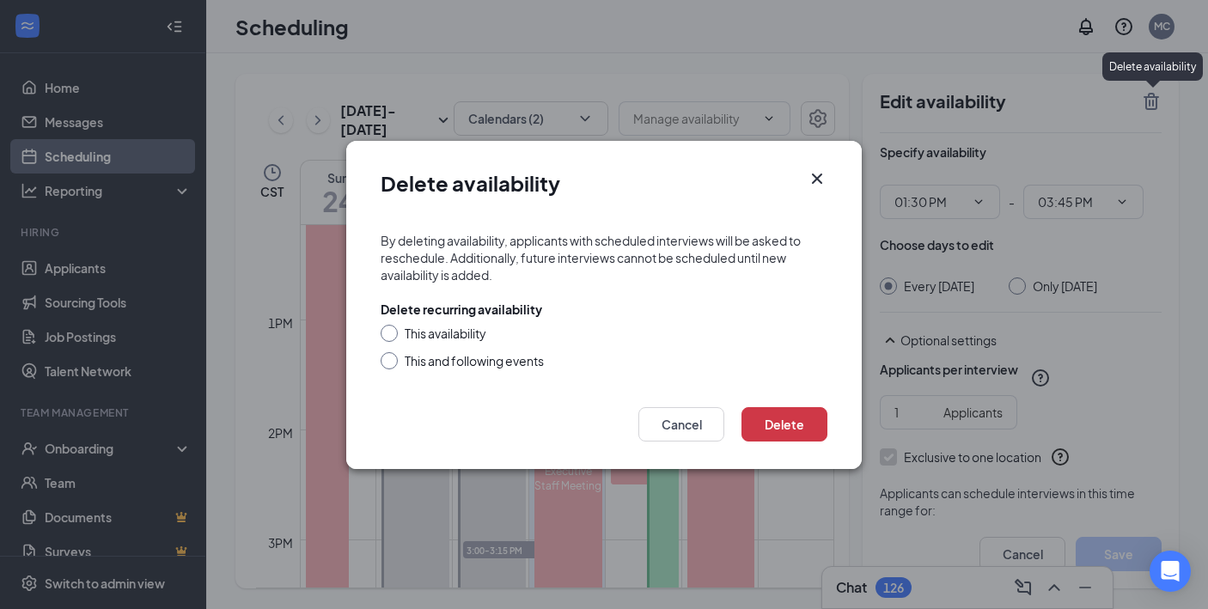
click at [391, 331] on input "This availability" at bounding box center [387, 331] width 12 height 12
radio input "true"
click at [697, 426] on button "Cancel" at bounding box center [682, 424] width 86 height 34
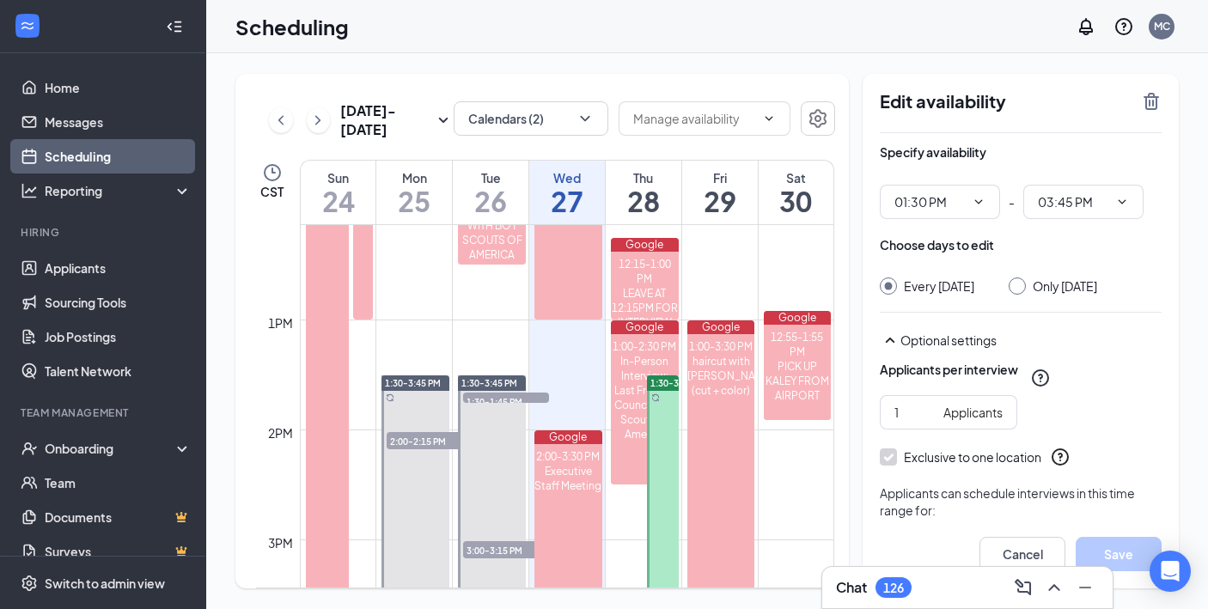
click at [1021, 287] on input "Only [DATE]" at bounding box center [1015, 284] width 12 height 12
radio input "true"
radio input "false"
click at [1153, 100] on icon "TrashOutline" at bounding box center [1151, 101] width 15 height 17
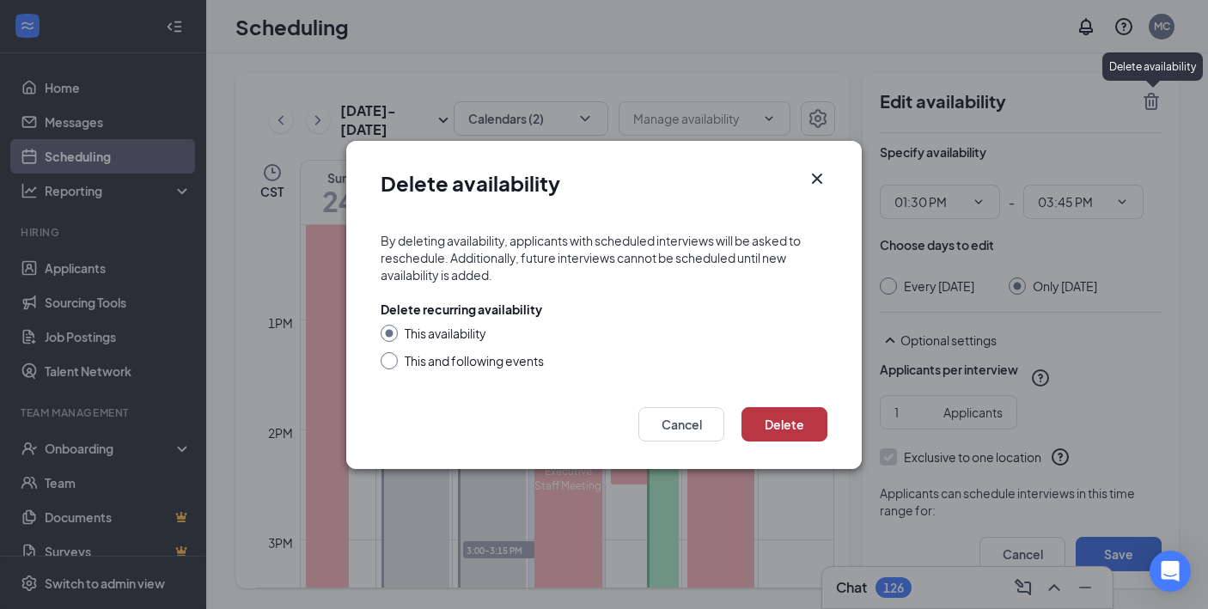
click at [793, 416] on button "Delete" at bounding box center [785, 424] width 86 height 34
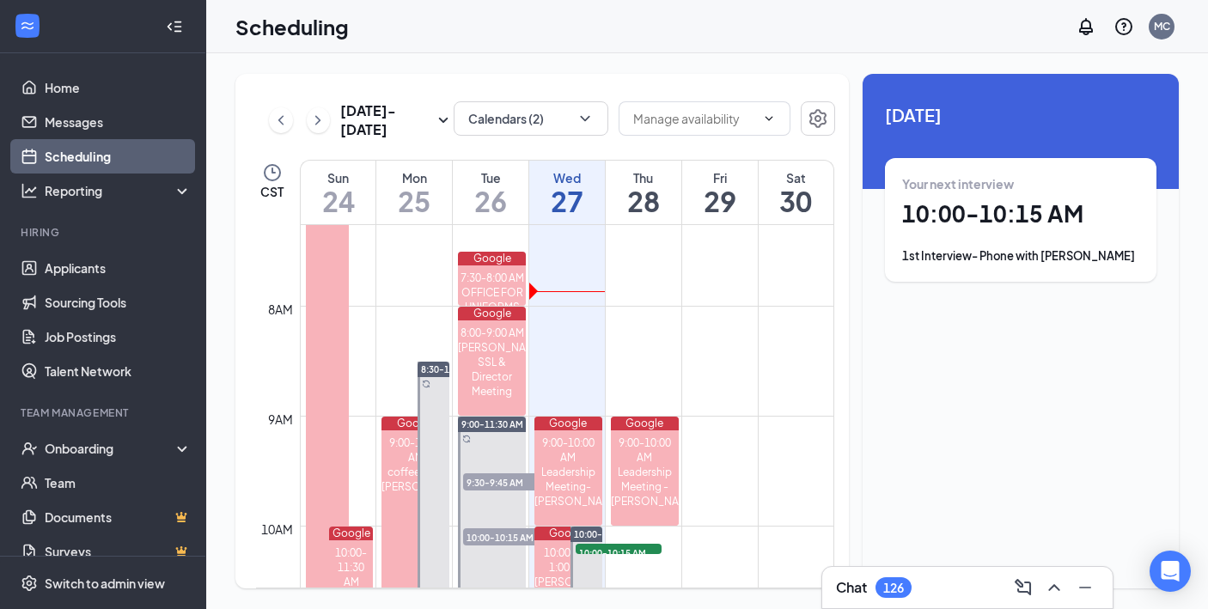
scroll to position [800, 0]
click at [311, 125] on icon "ChevronRight" at bounding box center [317, 120] width 17 height 21
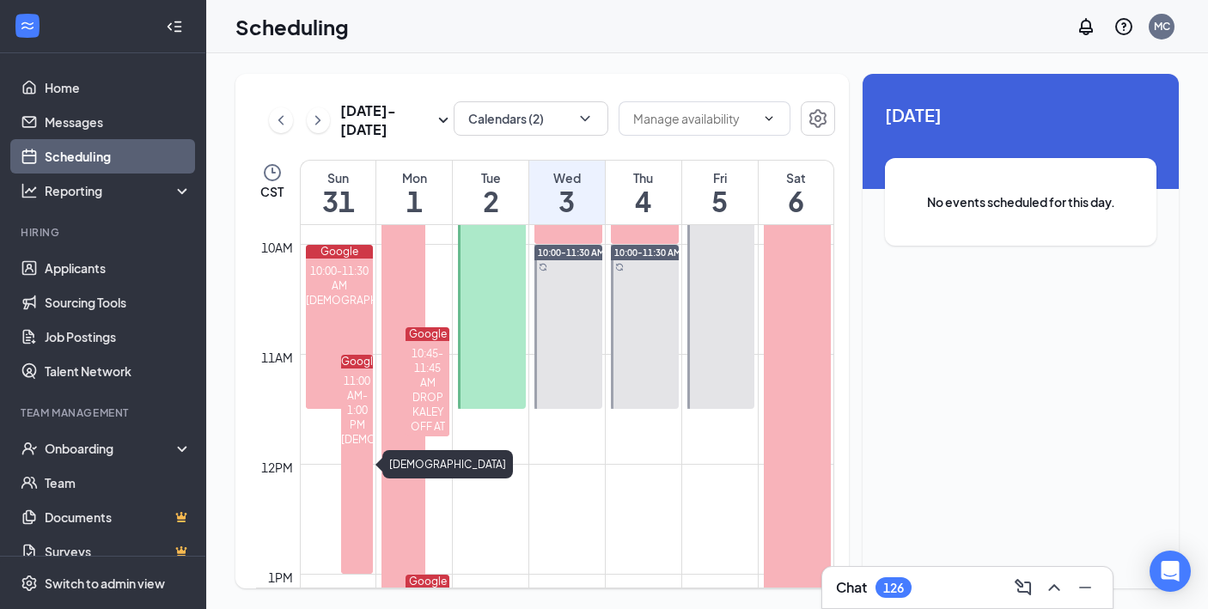
scroll to position [871, 0]
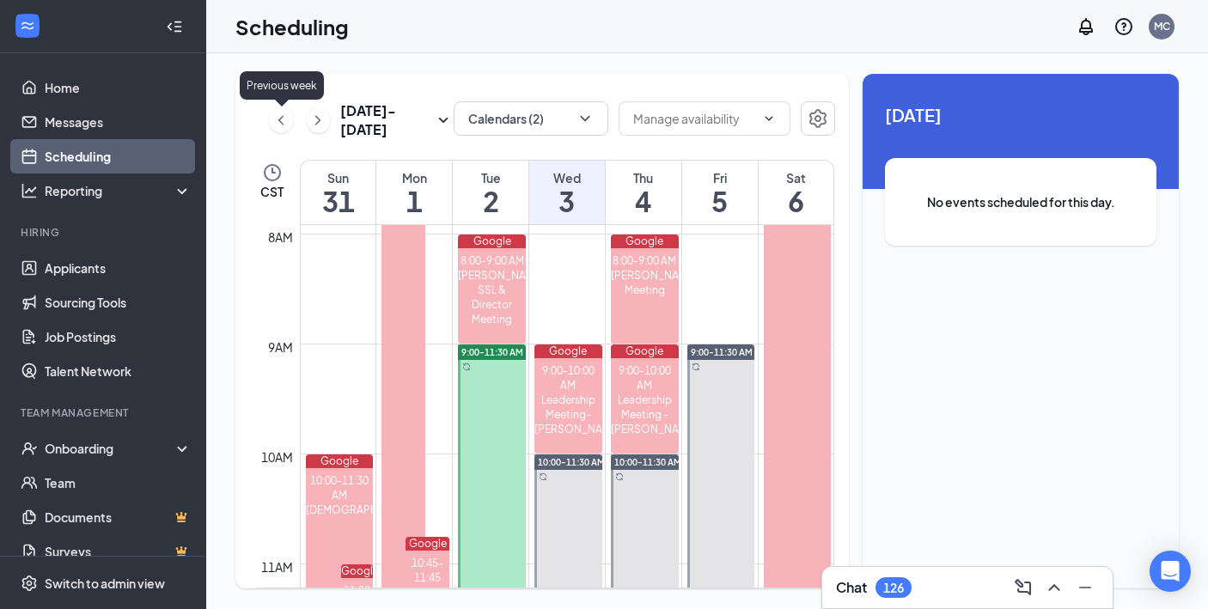
click at [278, 123] on icon "ChevronLeft" at bounding box center [280, 120] width 17 height 21
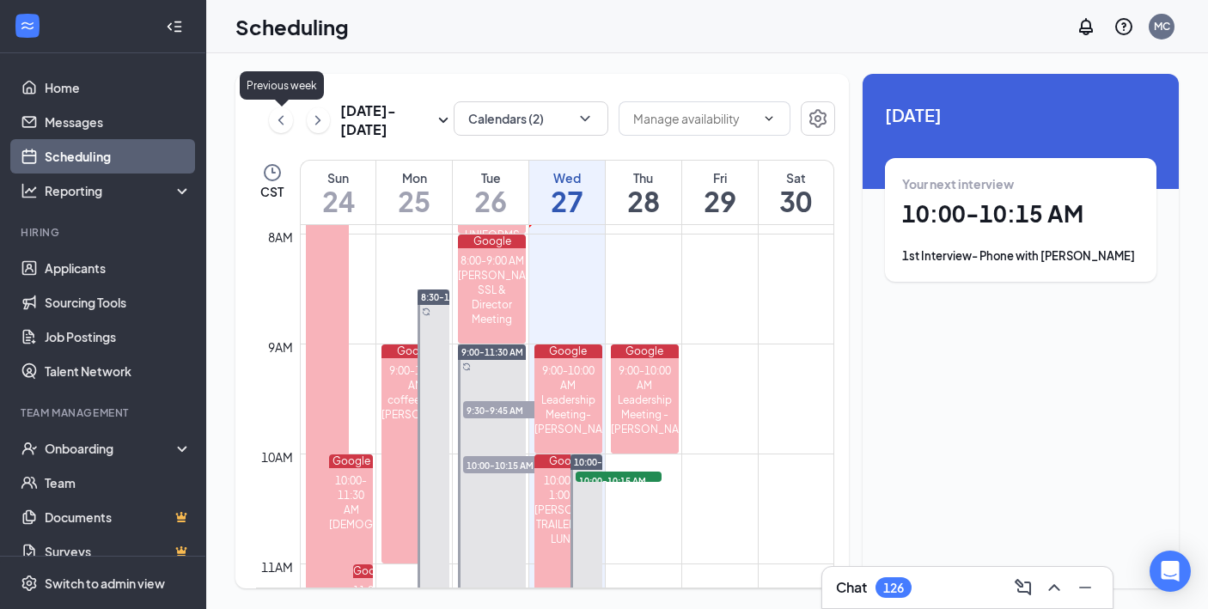
scroll to position [845, 0]
